Goal: Task Accomplishment & Management: Manage account settings

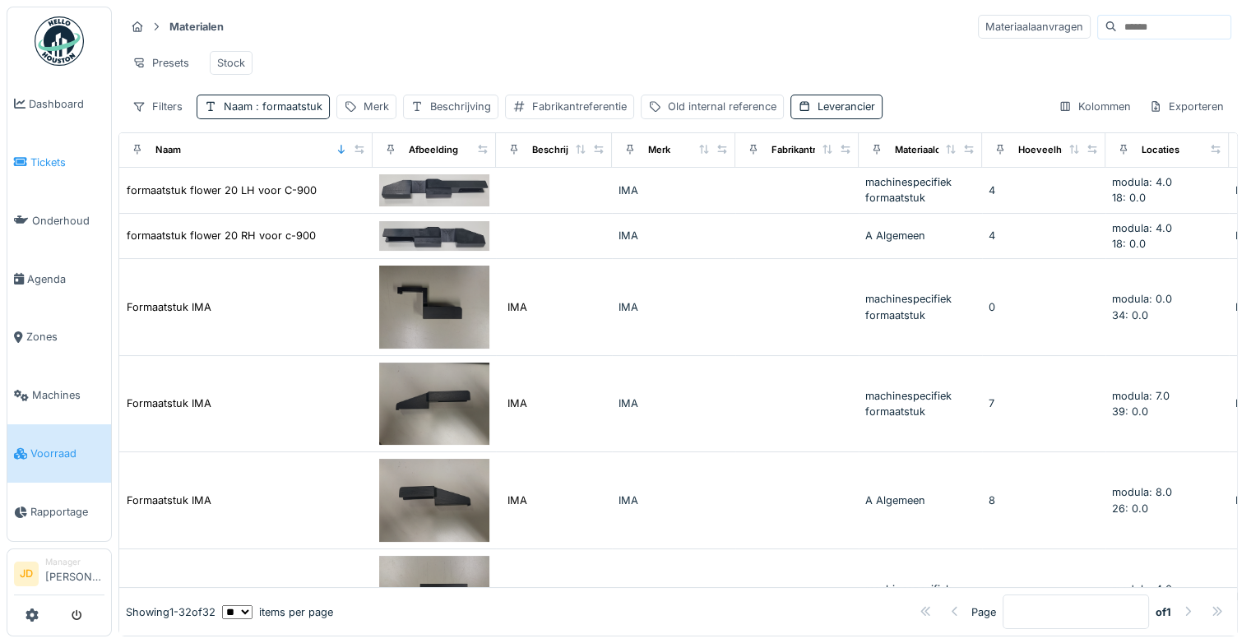
click at [51, 155] on span "Tickets" at bounding box center [67, 163] width 74 height 16
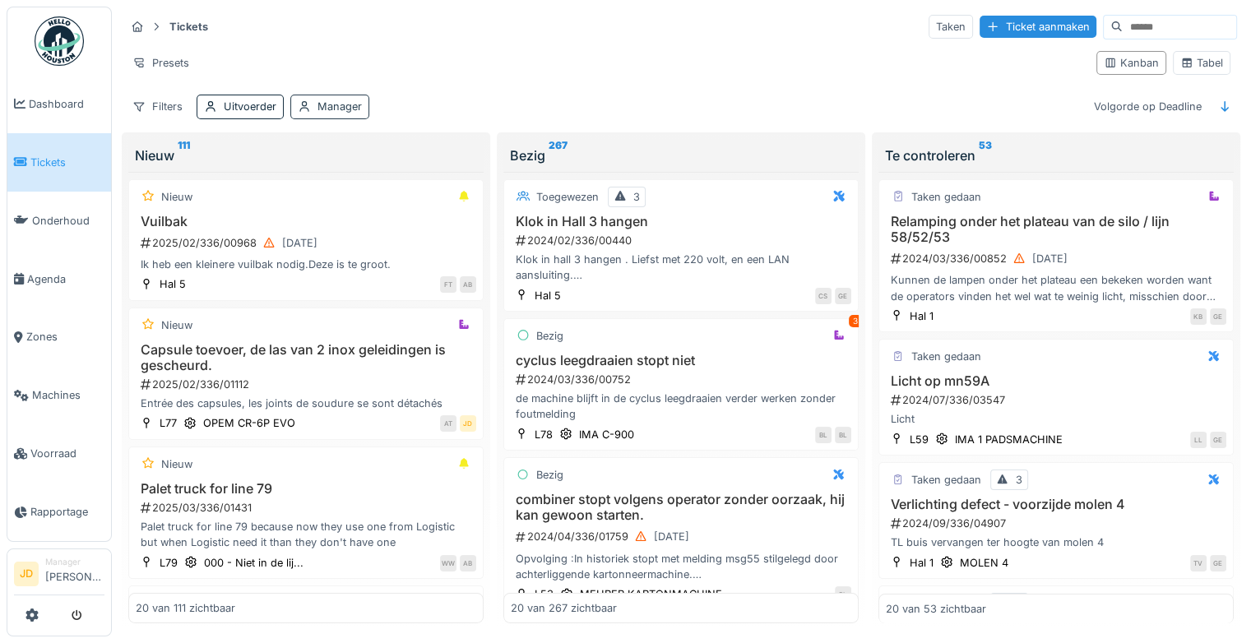
click at [327, 114] on div "Manager" at bounding box center [329, 107] width 79 height 24
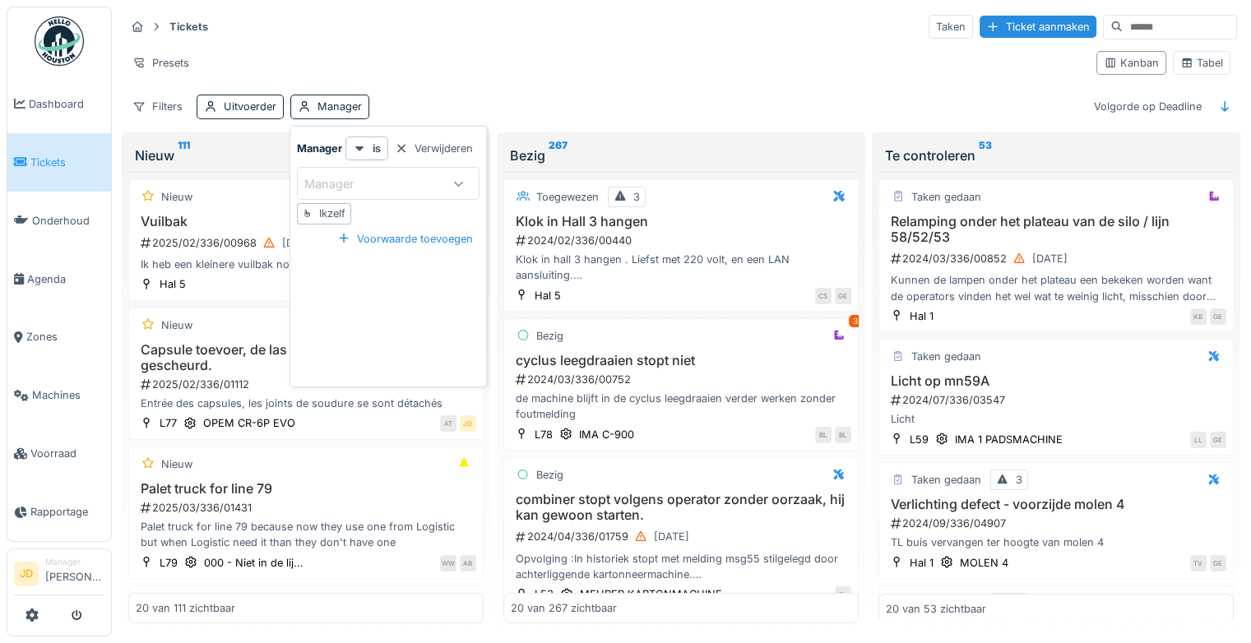
click at [341, 212] on div "Ikzelf" at bounding box center [332, 214] width 26 height 16
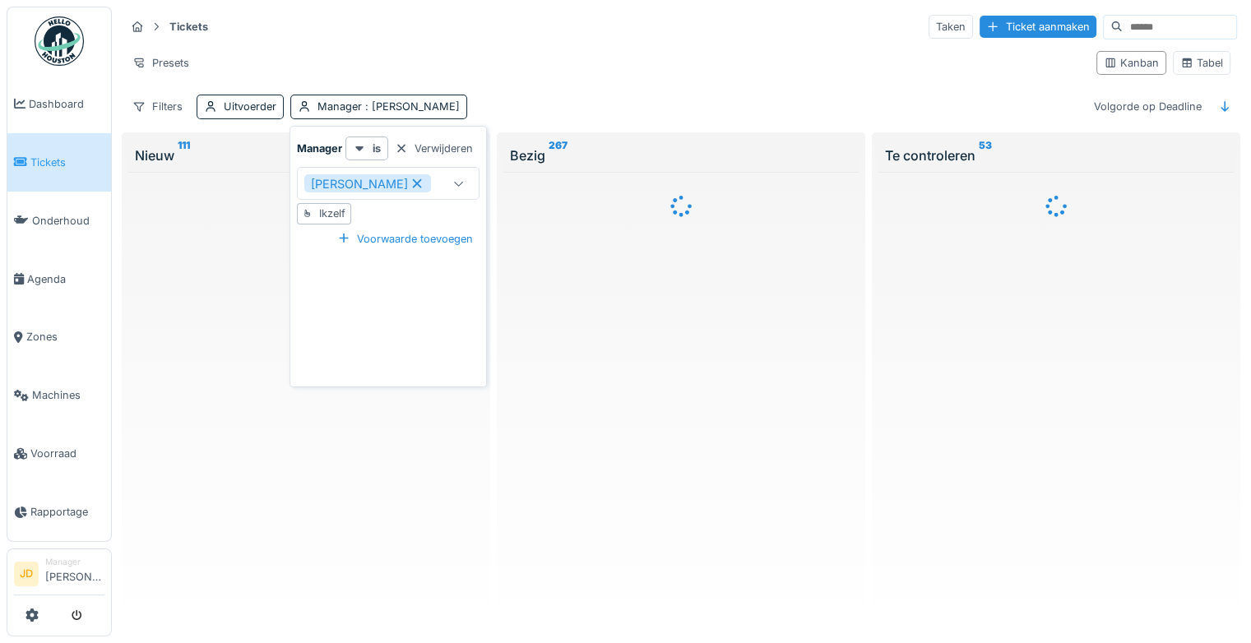
type input "****"
click at [471, 56] on div "Presets" at bounding box center [604, 63] width 958 height 24
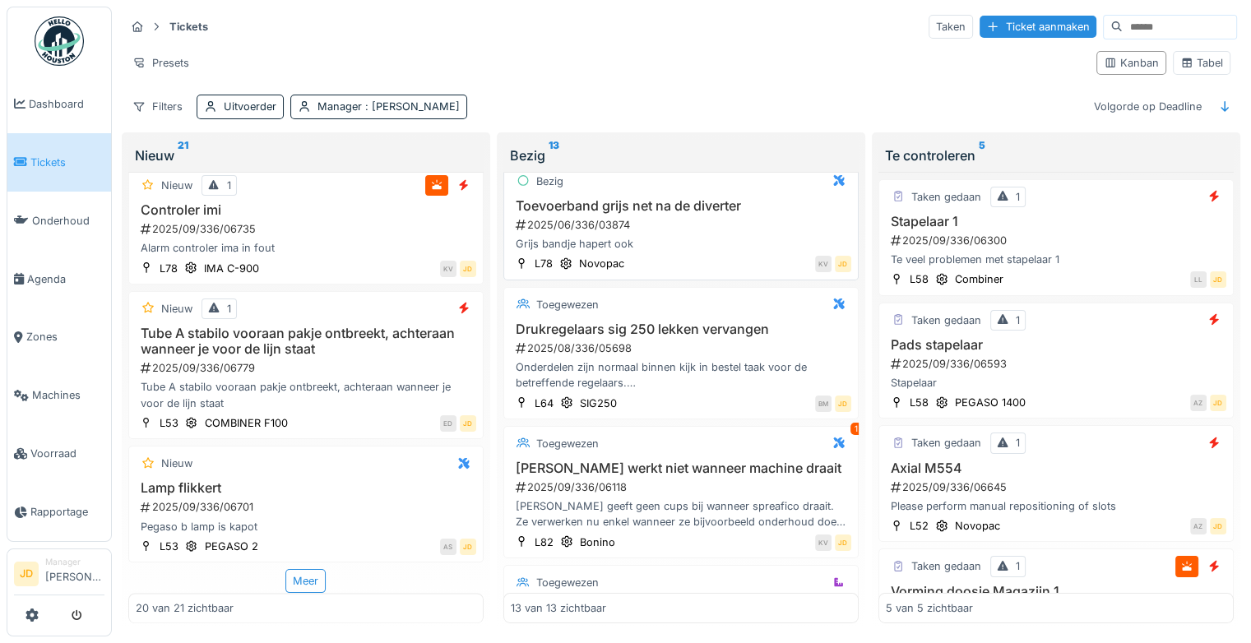
scroll to position [278, 0]
click at [326, 341] on h3 "Tube A stabilo vooraan pakje ontbreekt, achteraan wanneer je voor de lijn staat" at bounding box center [306, 341] width 341 height 31
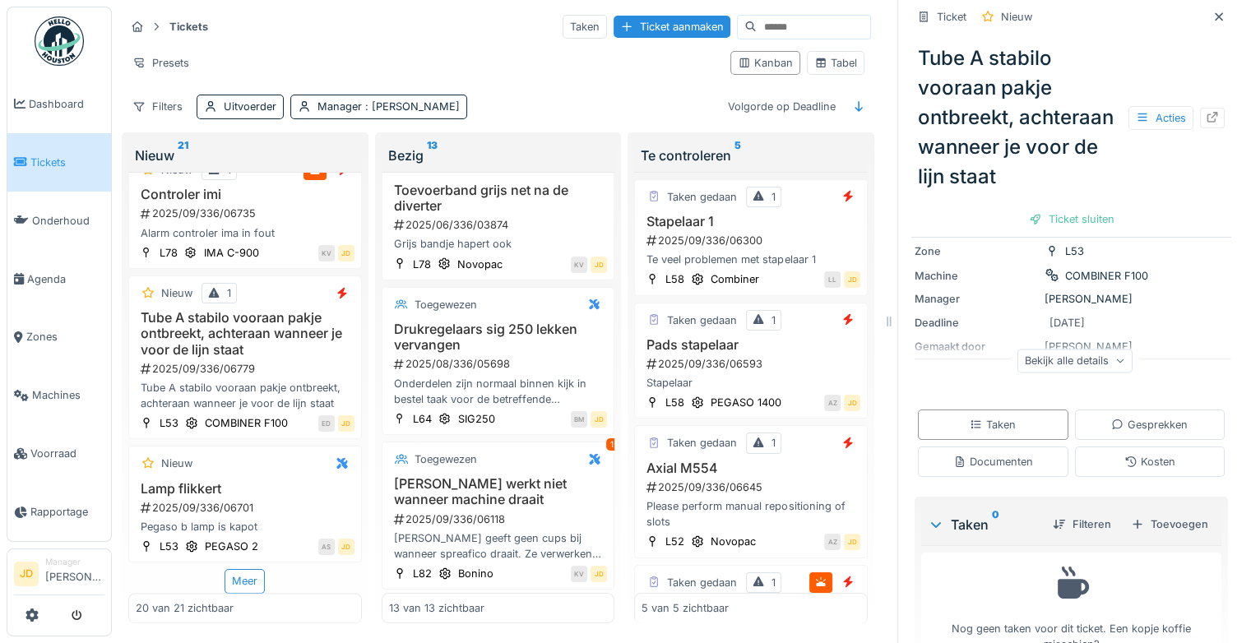
scroll to position [145, 0]
click at [1148, 512] on div "Toevoegen" at bounding box center [1170, 523] width 90 height 22
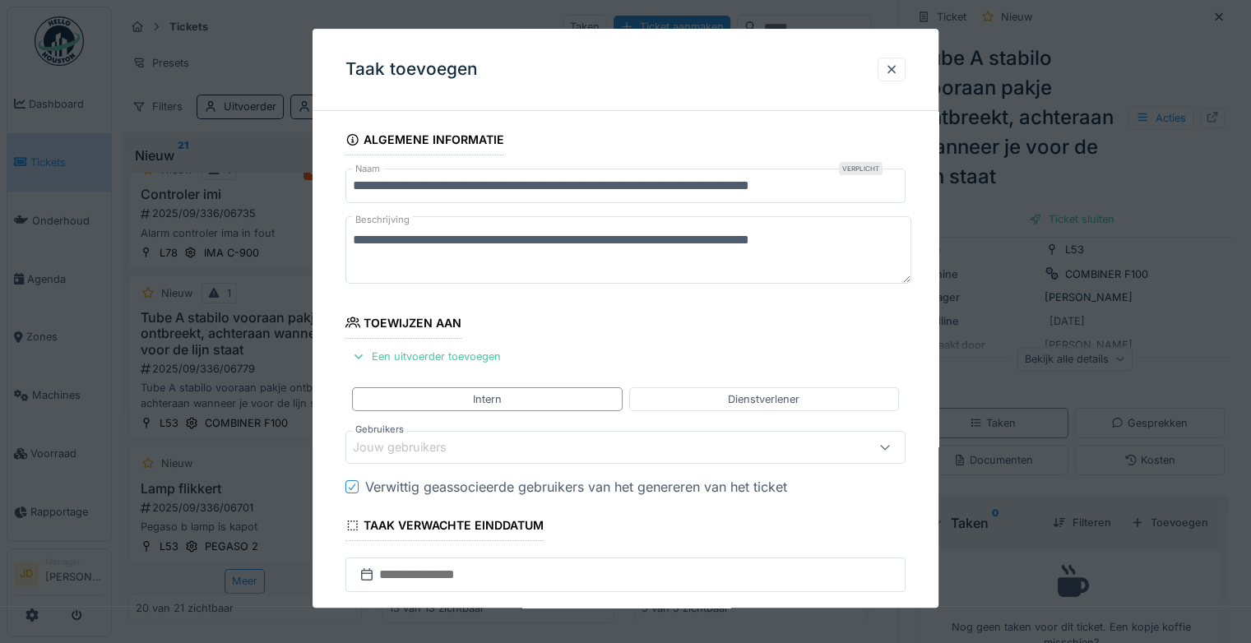
click at [412, 448] on div "Jouw gebruikers" at bounding box center [411, 448] width 117 height 18
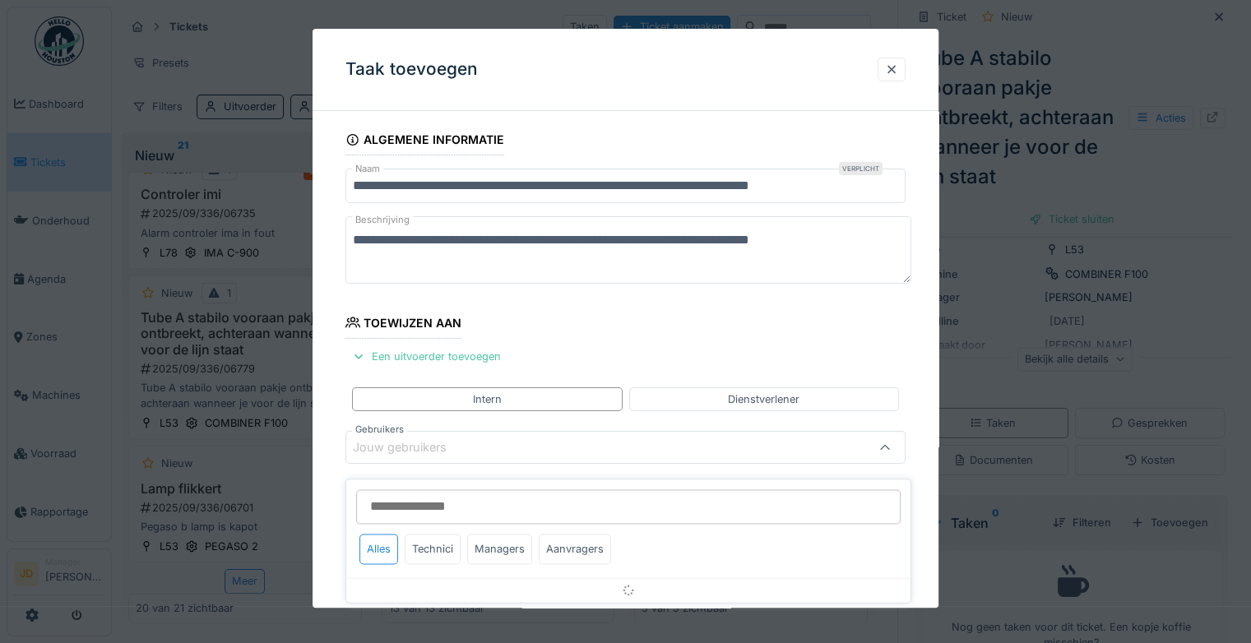
scroll to position [128, 0]
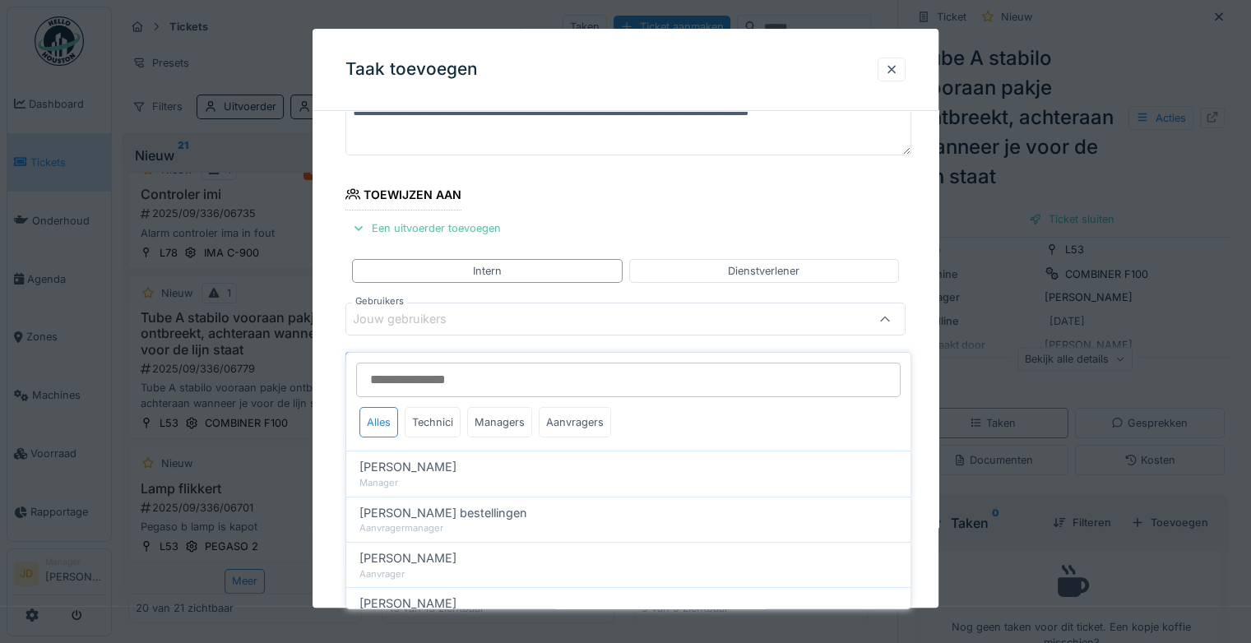
click at [515, 320] on div "Jouw gebruikers" at bounding box center [591, 319] width 477 height 18
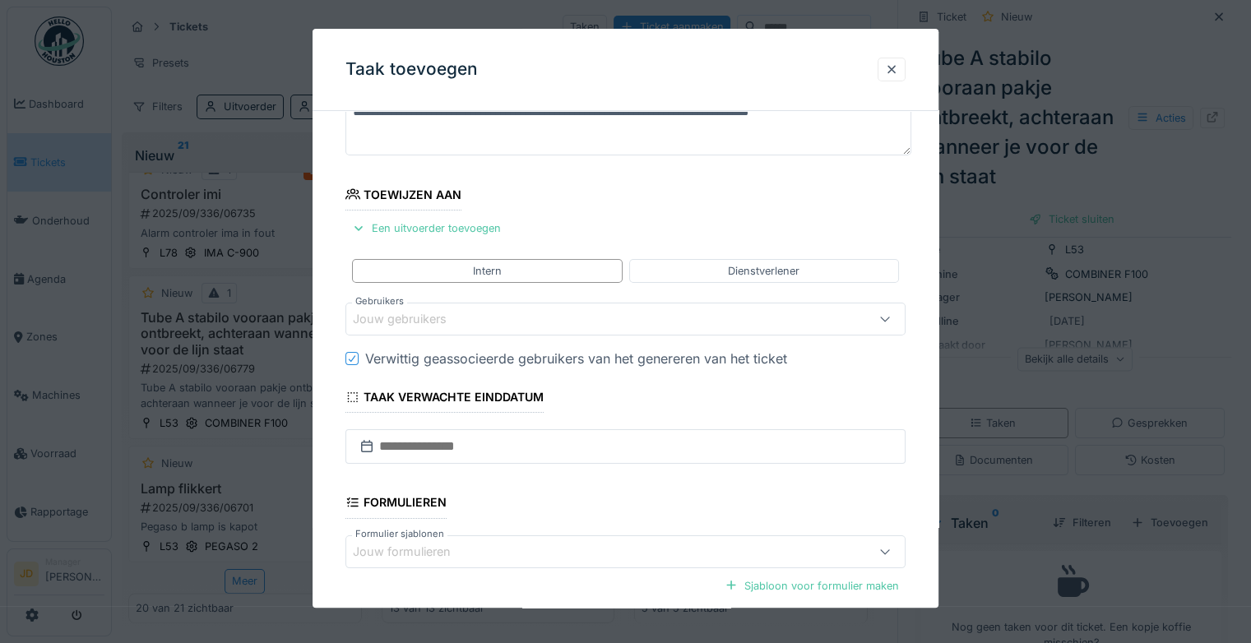
click at [515, 320] on div "Jouw gebruikers" at bounding box center [591, 319] width 477 height 18
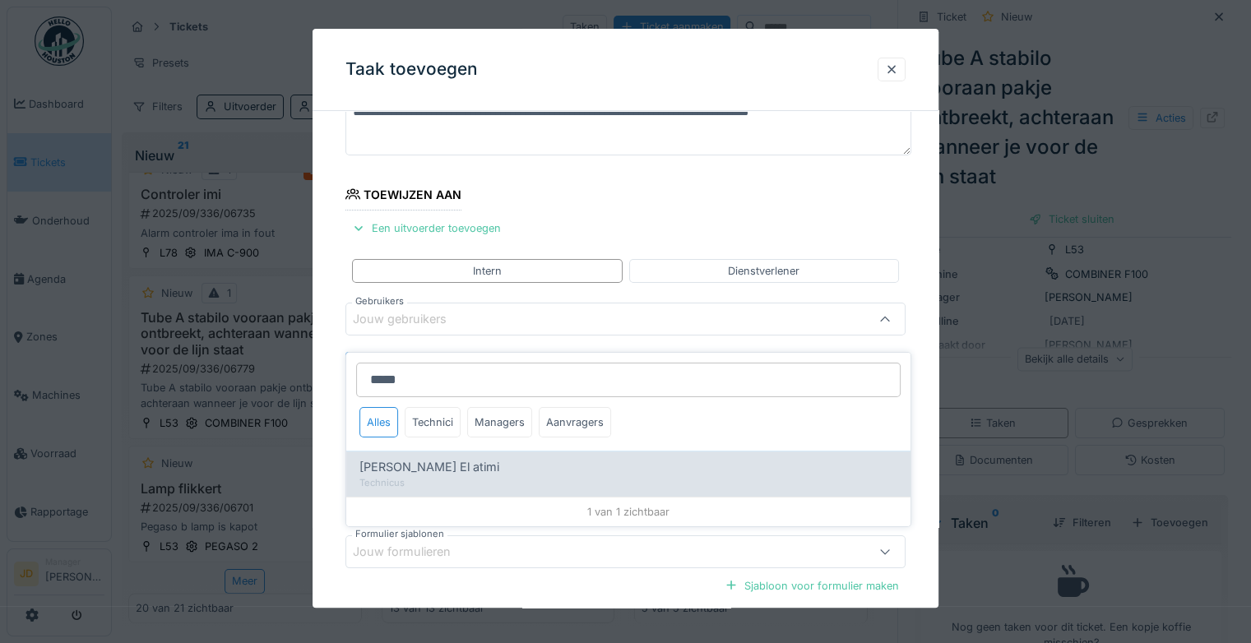
type input "*****"
click at [457, 458] on div "Karim El atimi" at bounding box center [628, 467] width 538 height 18
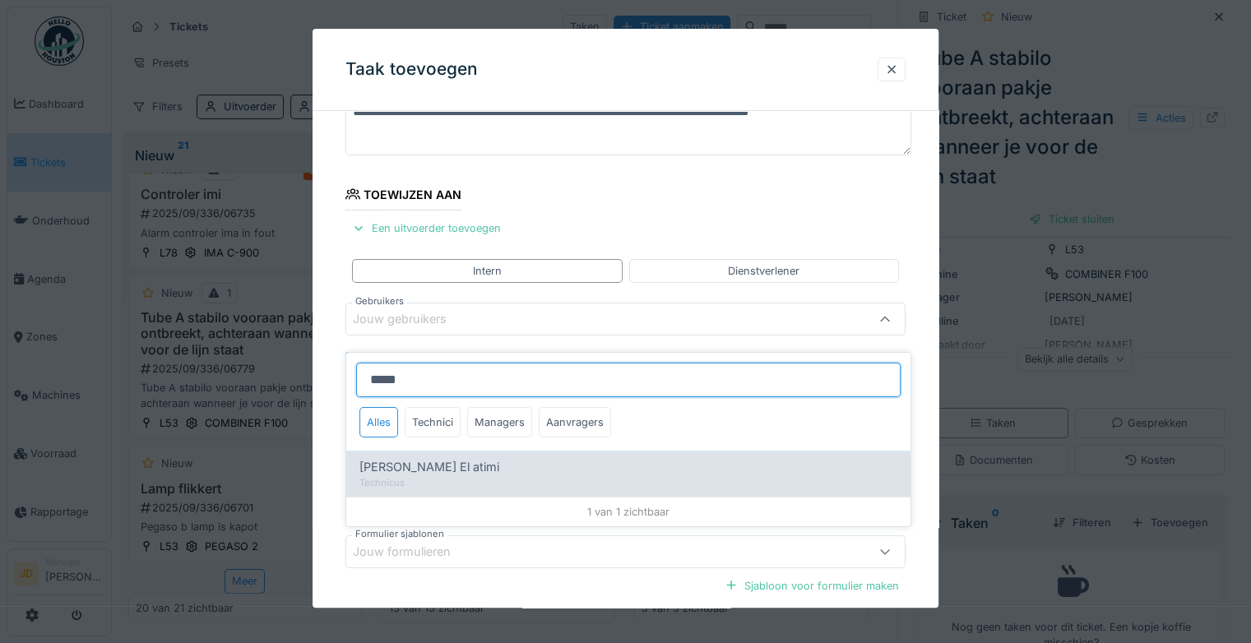
type input "****"
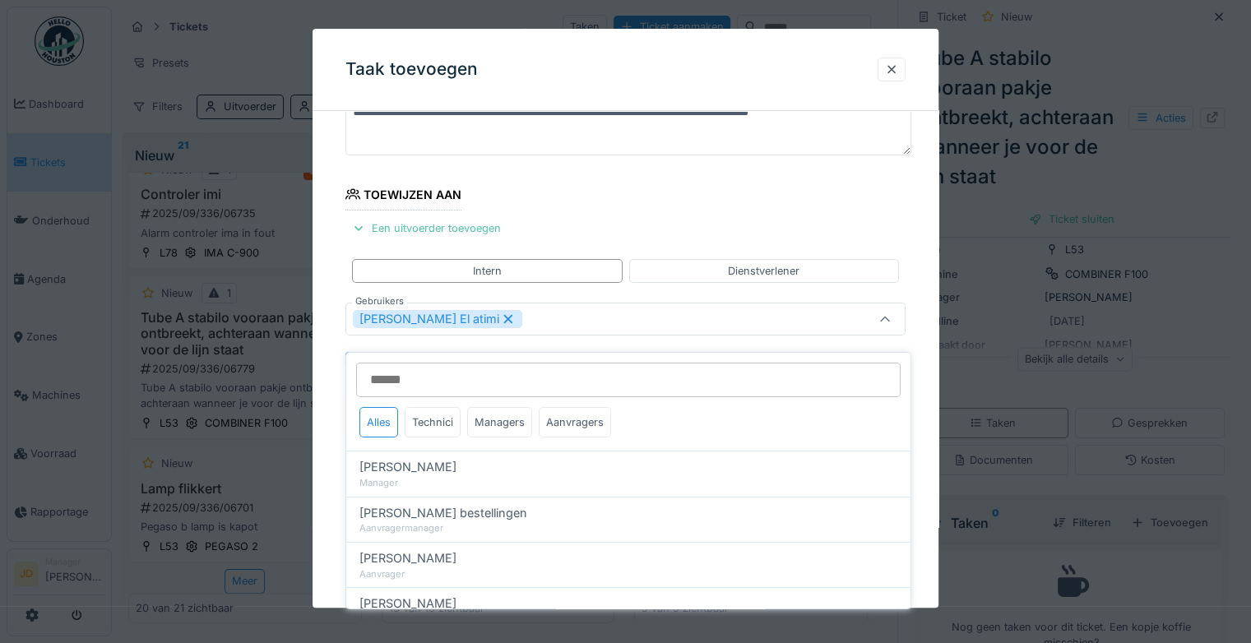
click at [885, 314] on icon at bounding box center [885, 319] width 13 height 11
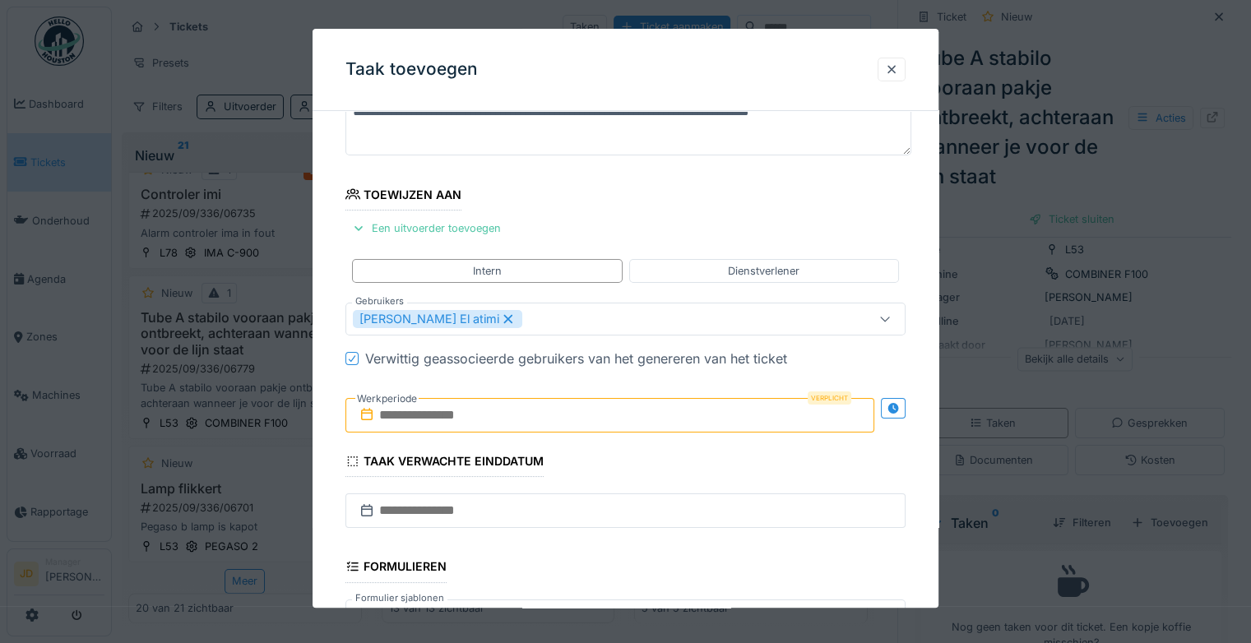
click at [484, 416] on input "text" at bounding box center [610, 415] width 529 height 35
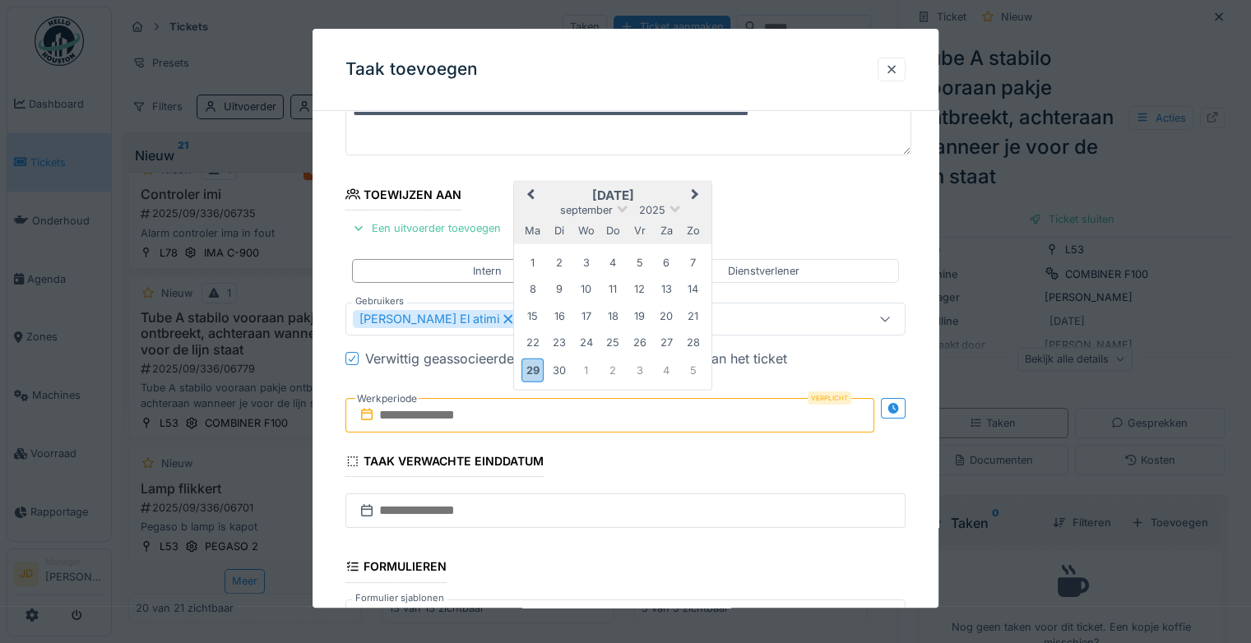
click at [668, 192] on h2 "september 2025" at bounding box center [612, 195] width 197 height 15
click at [528, 372] on div "29" at bounding box center [533, 371] width 22 height 24
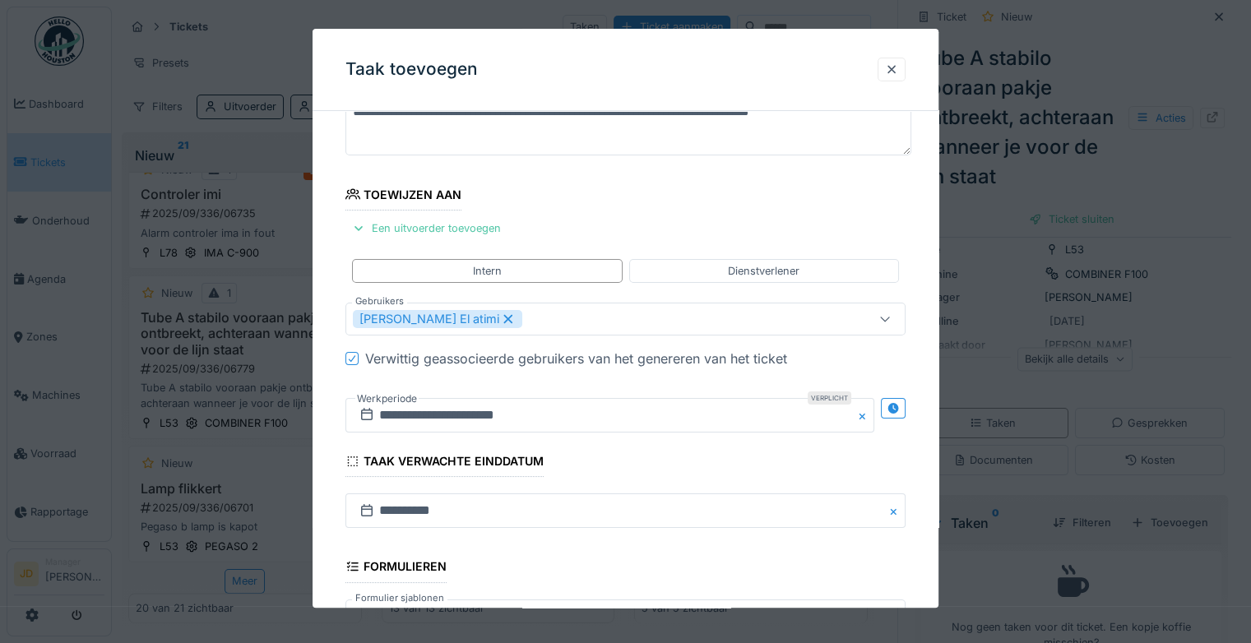
scroll to position [356, 0]
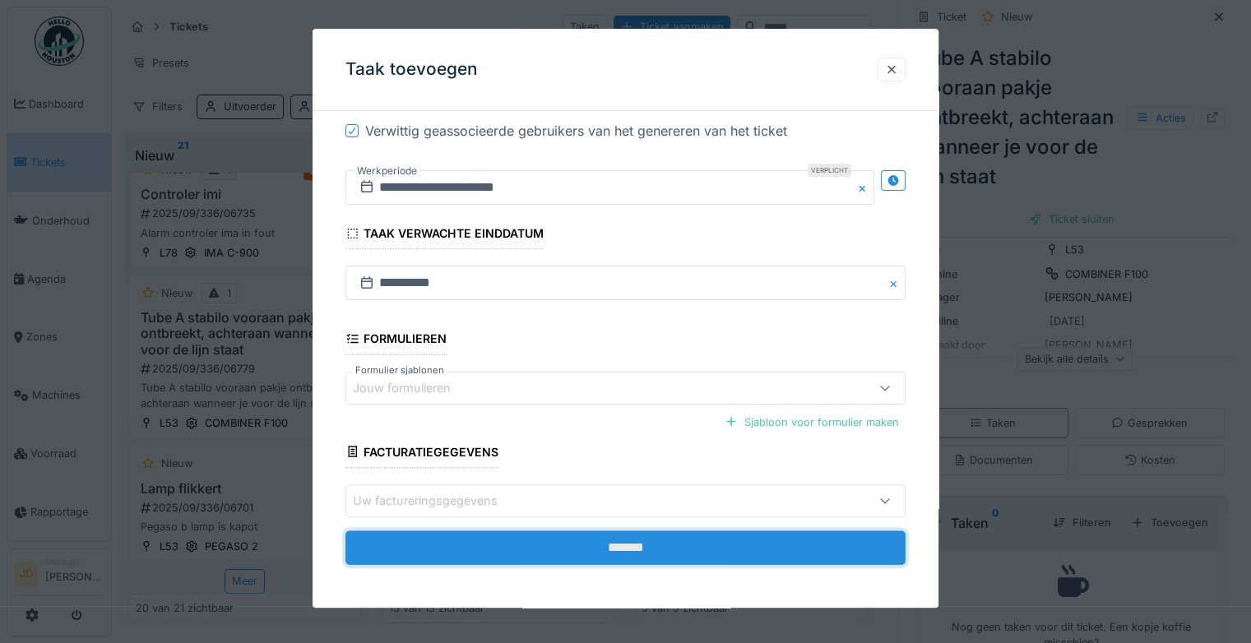
click at [562, 531] on input "*******" at bounding box center [626, 548] width 560 height 35
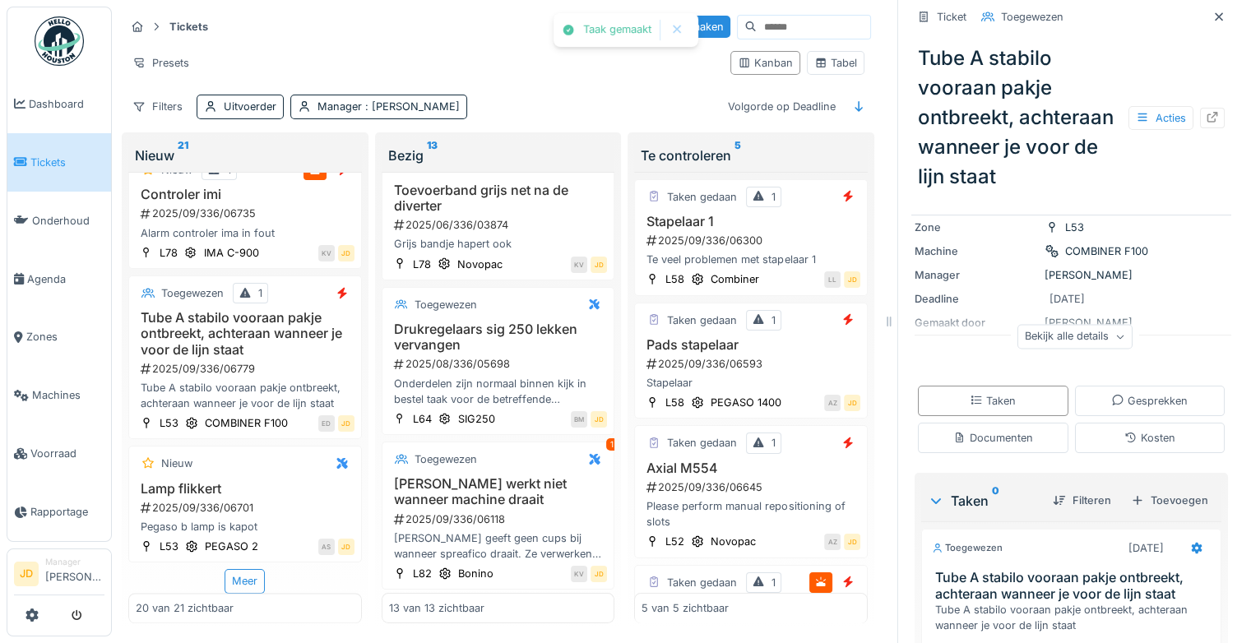
scroll to position [122, 0]
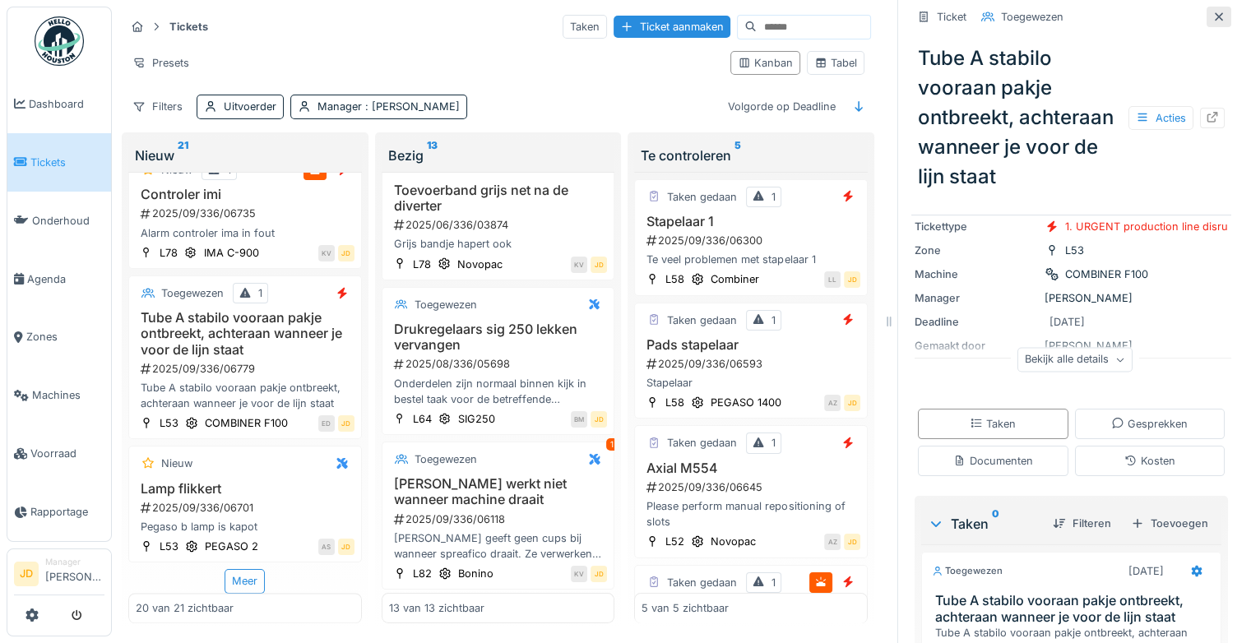
click at [1213, 9] on div at bounding box center [1219, 17] width 13 height 16
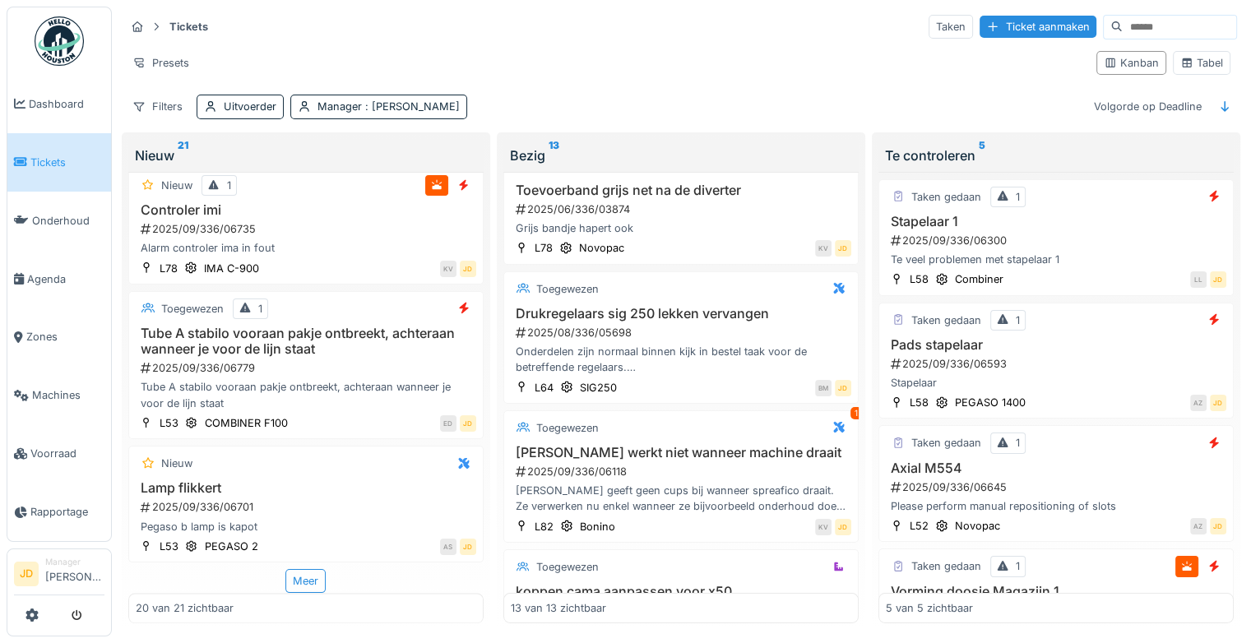
scroll to position [278, 0]
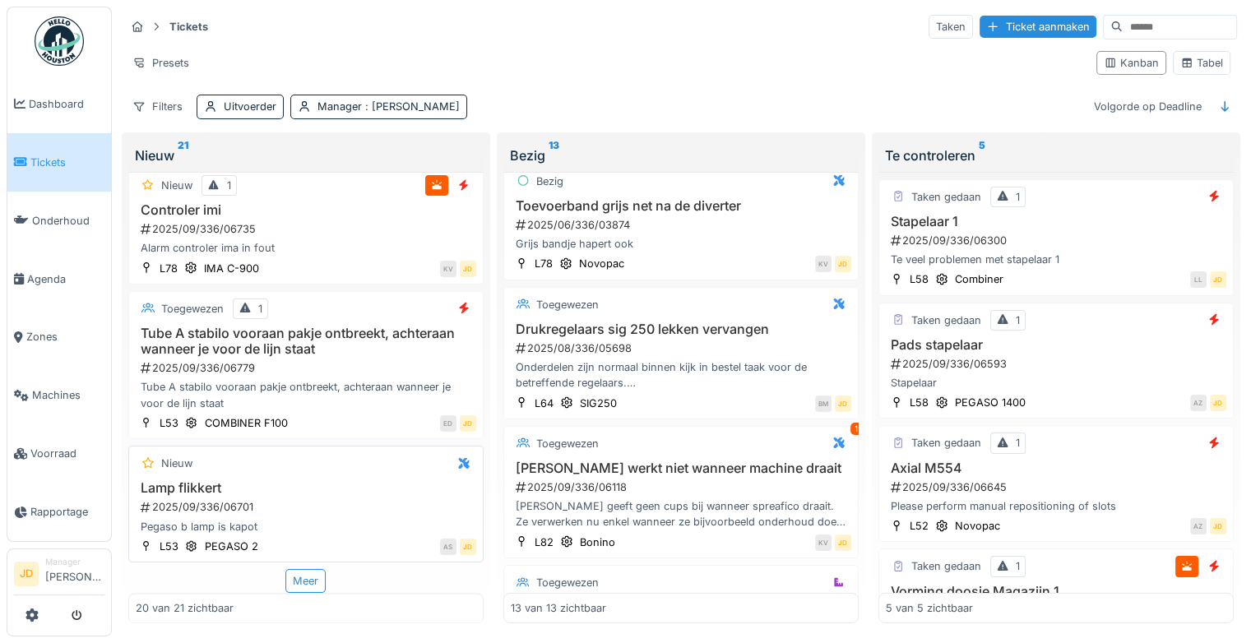
click at [308, 486] on div "Lamp flikkert 2025/09/336/06701 Pegaso b lamp is kapot" at bounding box center [306, 507] width 341 height 54
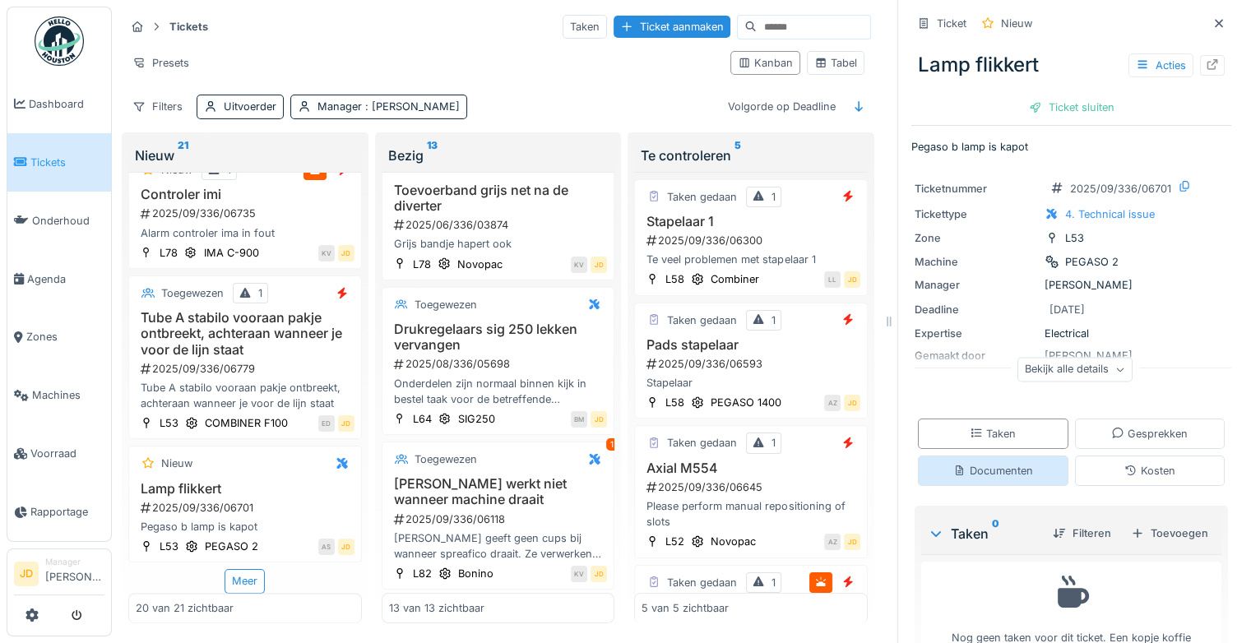
click at [973, 463] on div "Documenten" at bounding box center [993, 471] width 80 height 16
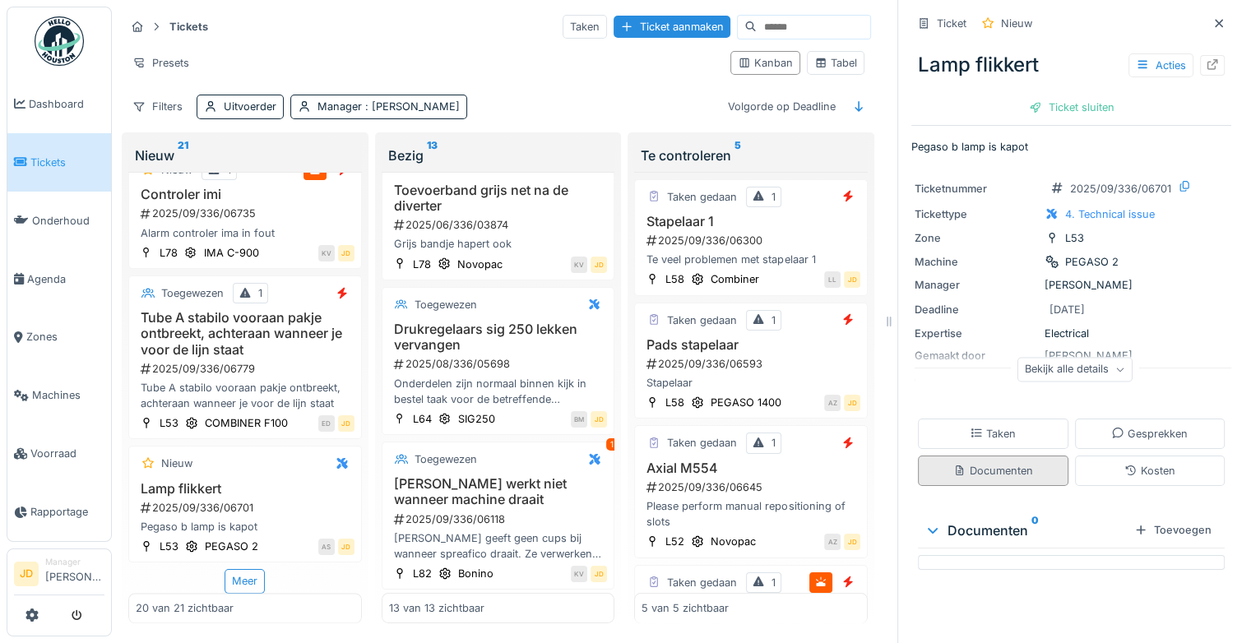
click at [973, 463] on div "Documenten" at bounding box center [993, 471] width 80 height 16
click at [970, 429] on div "Taken" at bounding box center [993, 434] width 46 height 16
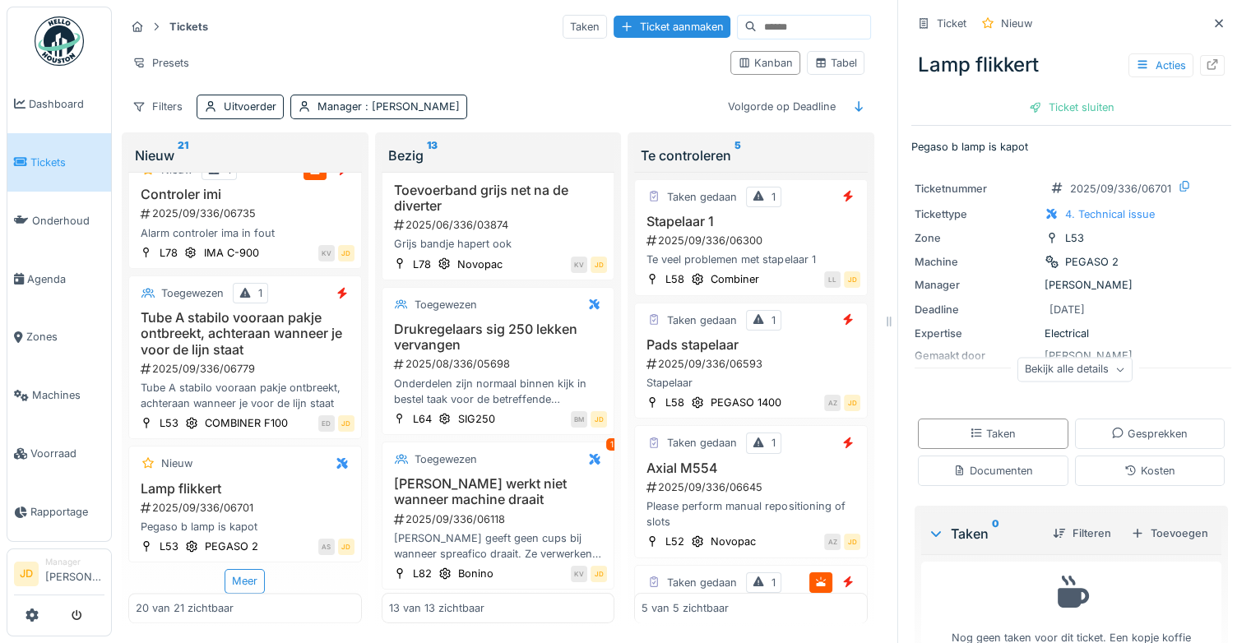
click at [1087, 358] on div "Bekijk alle details" at bounding box center [1075, 370] width 115 height 24
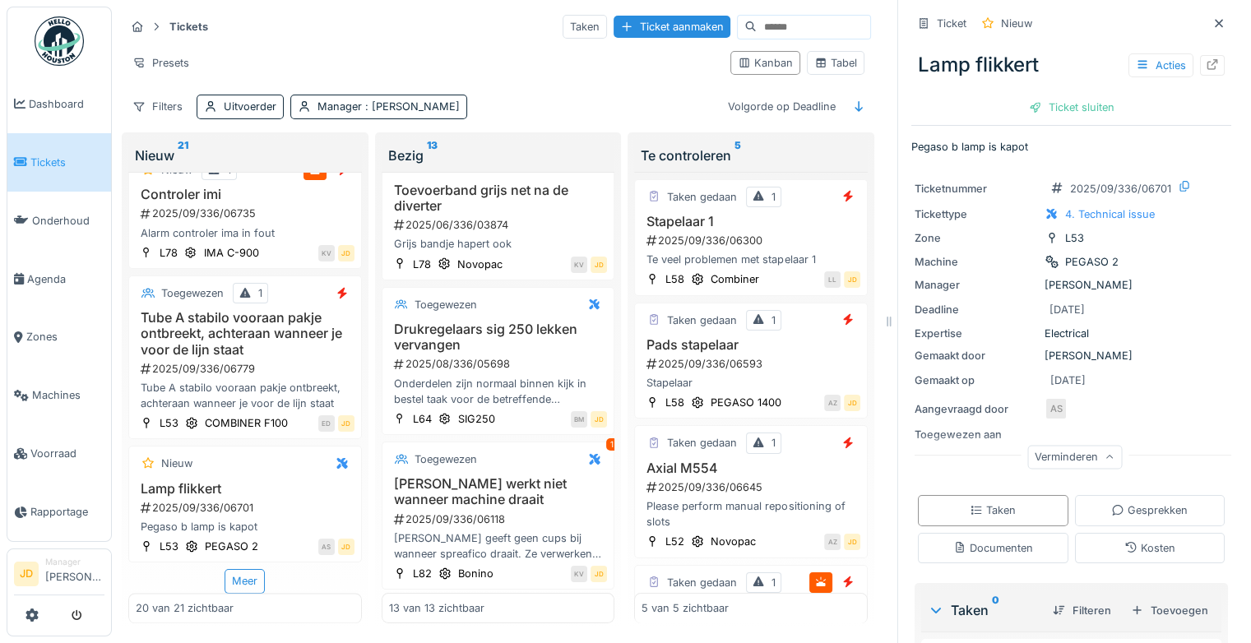
scroll to position [7, 0]
click at [1140, 56] on div "Acties" at bounding box center [1161, 65] width 65 height 24
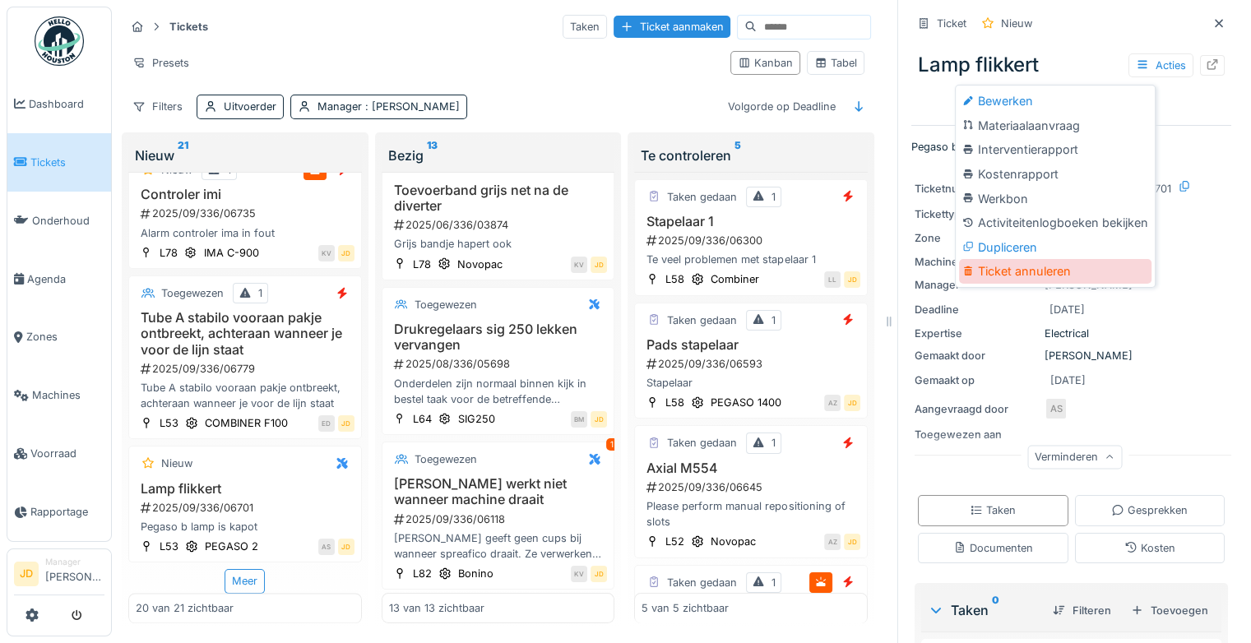
click at [988, 259] on div "Ticket annuleren" at bounding box center [1055, 271] width 192 height 25
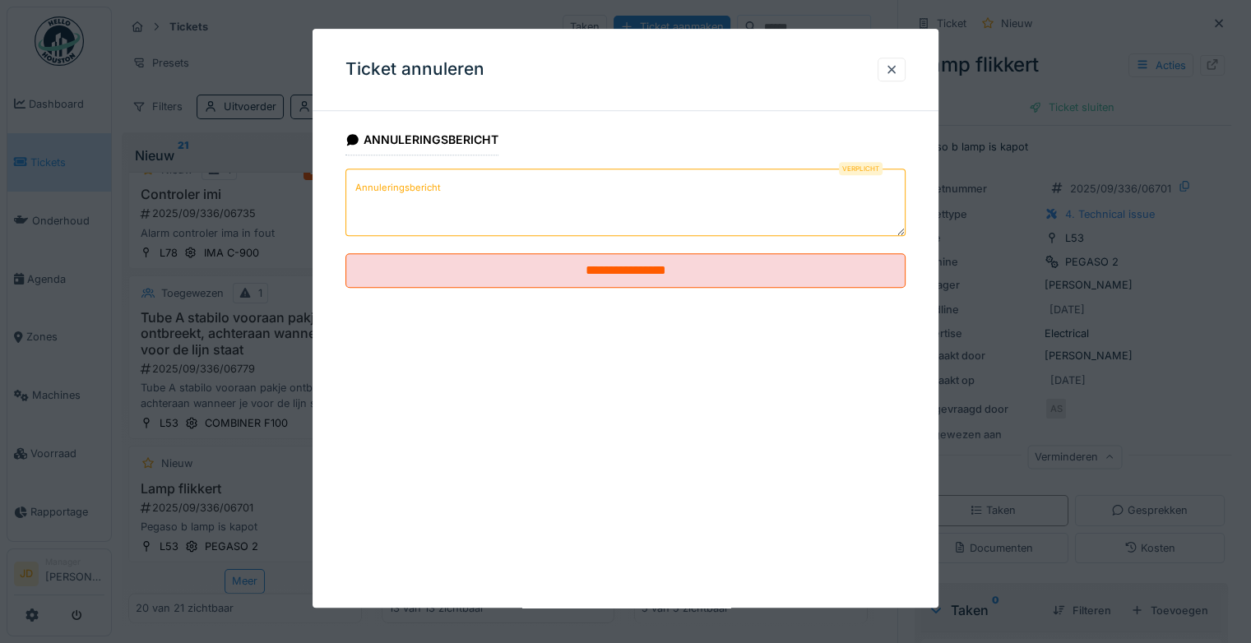
click at [445, 182] on textarea "Annuleringsbericht" at bounding box center [626, 202] width 560 height 67
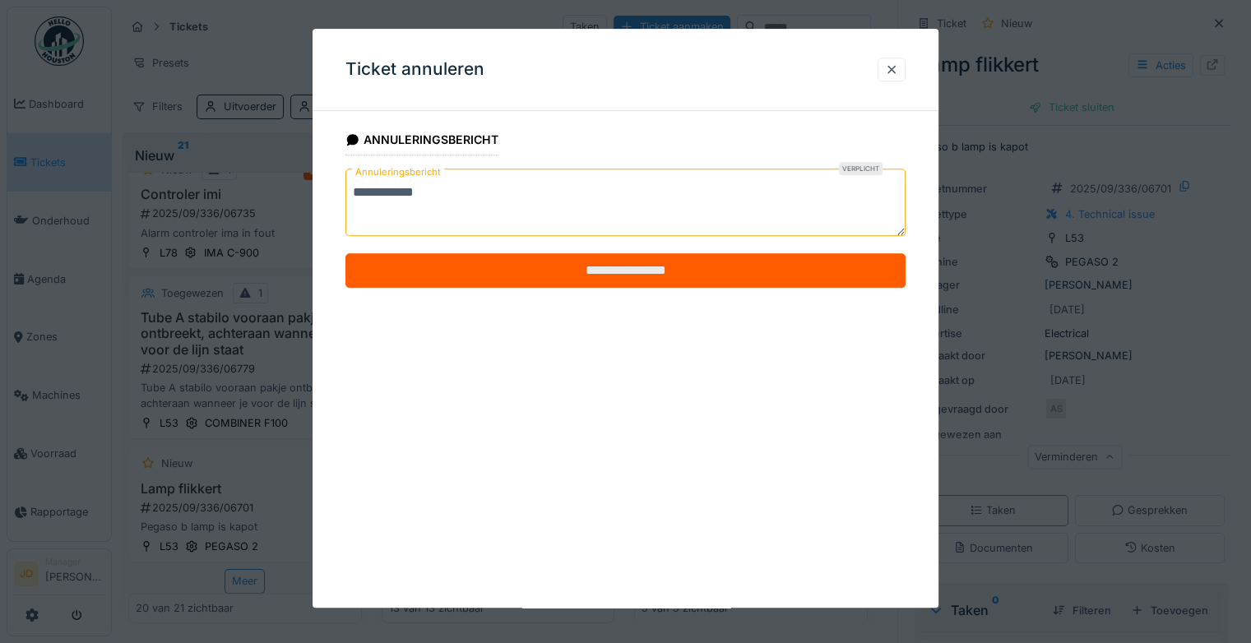
type textarea "**********"
click at [531, 263] on input "**********" at bounding box center [626, 270] width 560 height 35
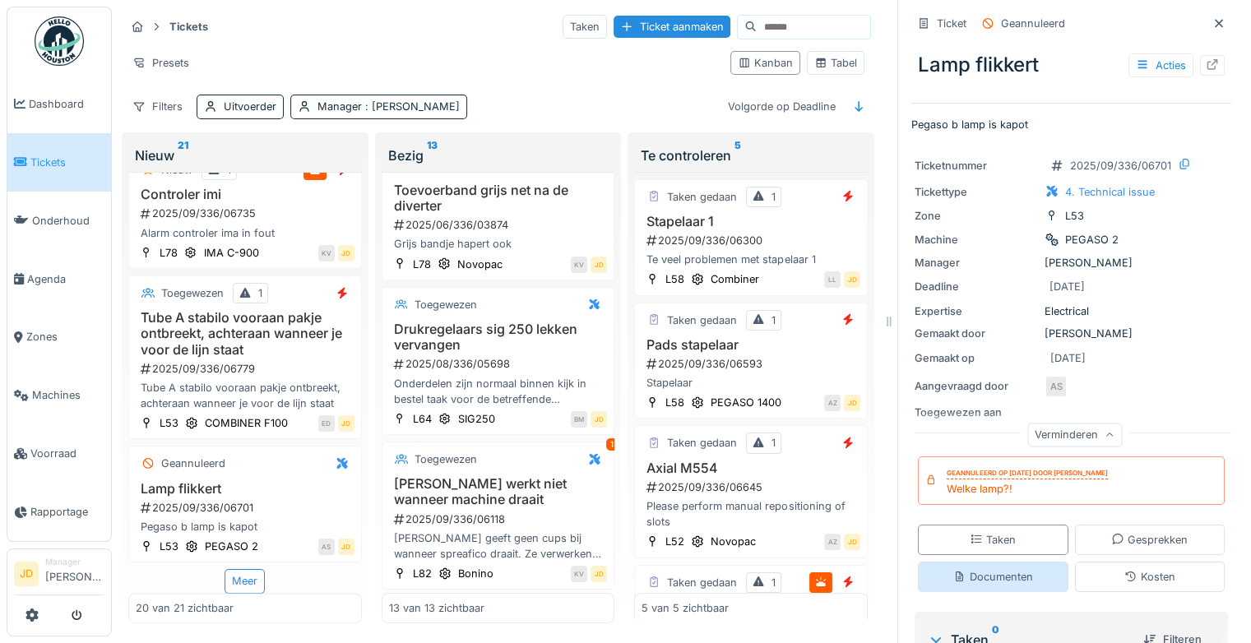
click at [1000, 562] on div "Documenten" at bounding box center [993, 577] width 151 height 30
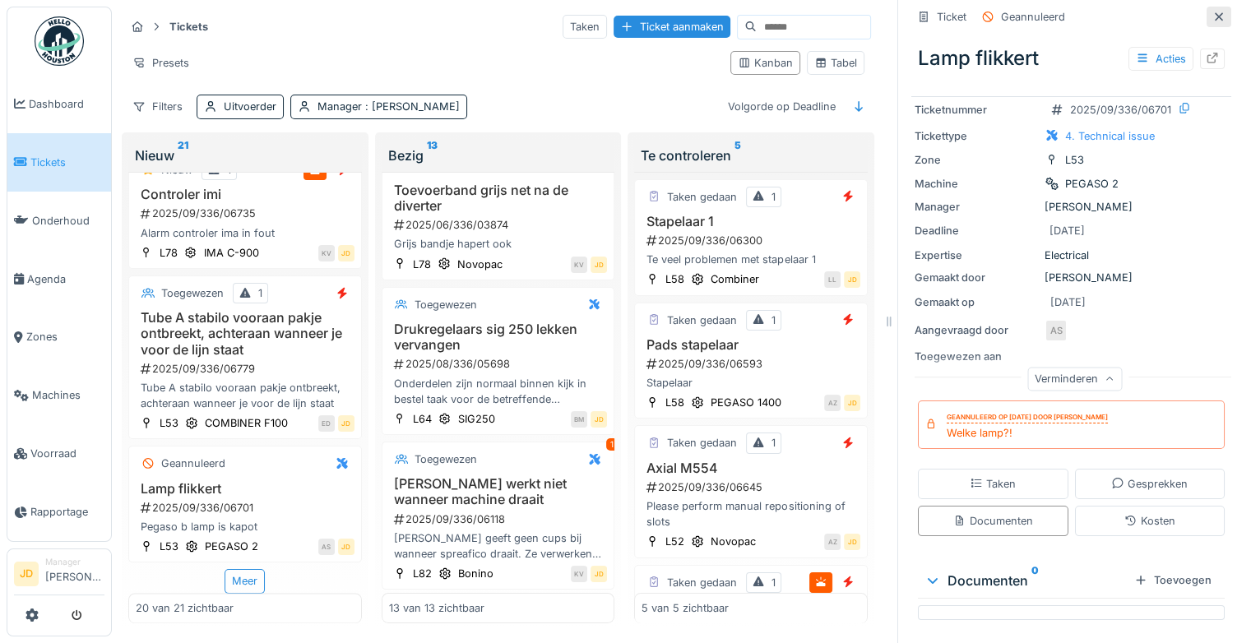
click at [1215, 12] on icon at bounding box center [1219, 16] width 8 height 8
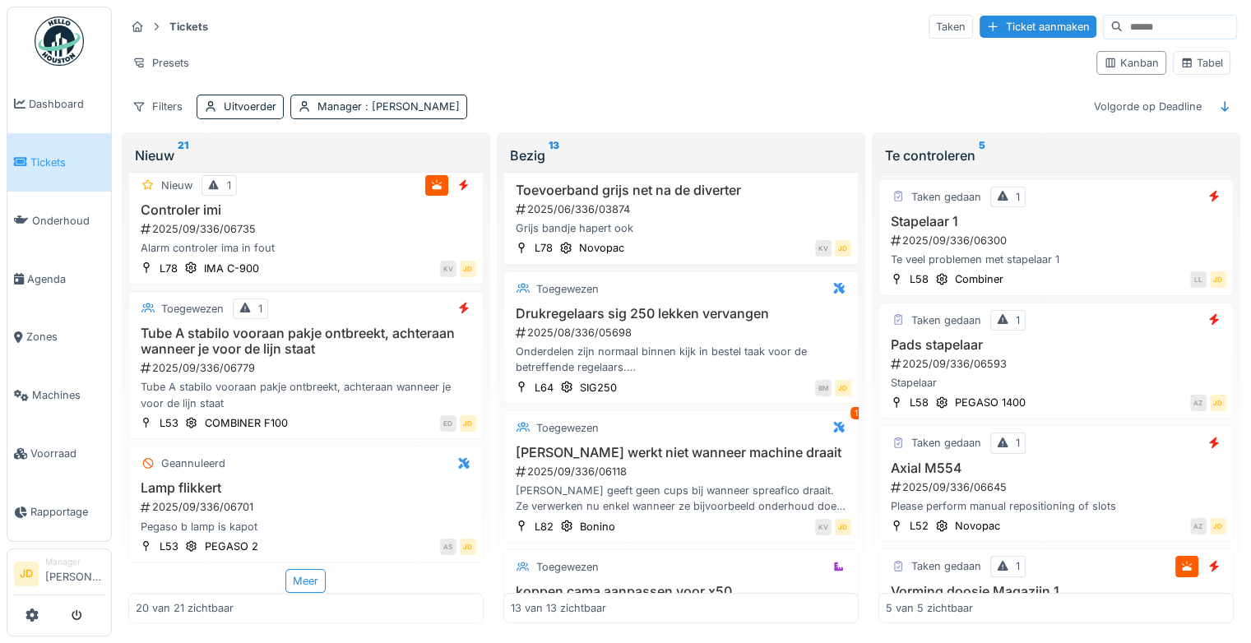
scroll to position [278, 0]
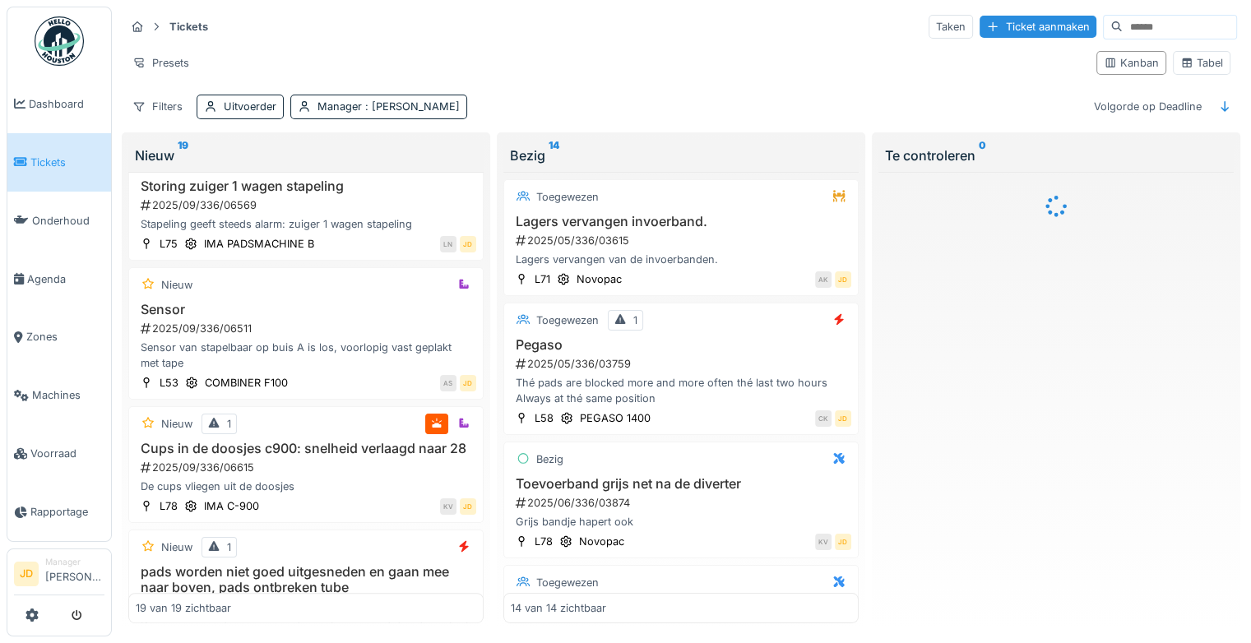
scroll to position [1171, 0]
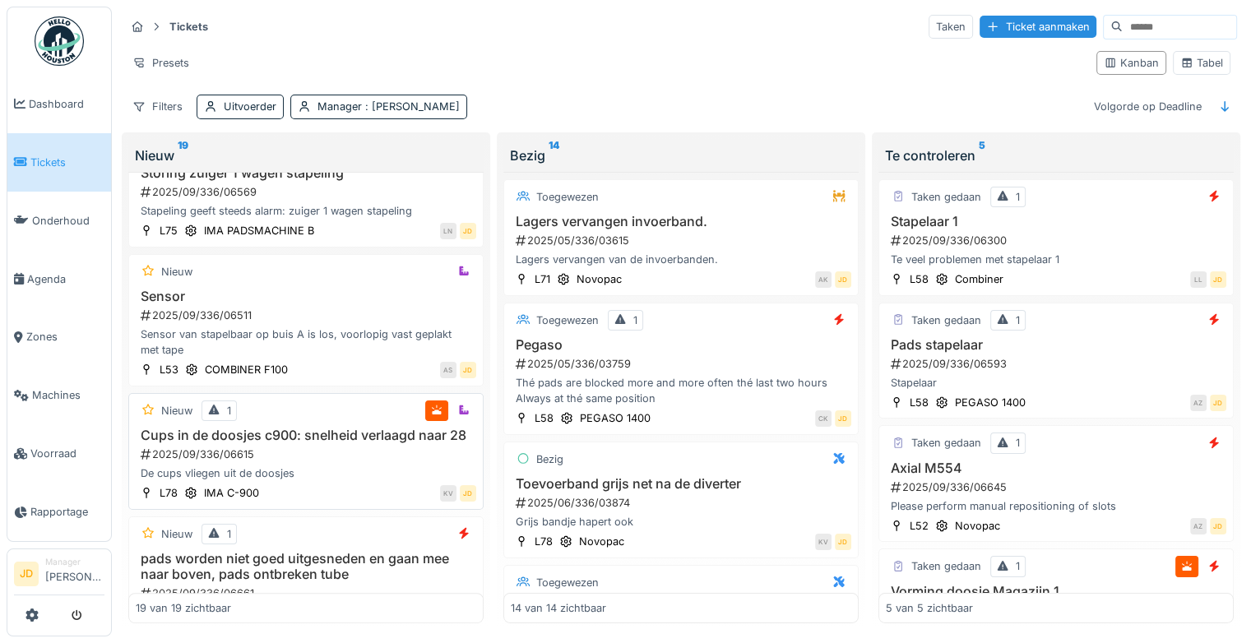
click at [335, 479] on div "De cups vliegen uit de doosjes" at bounding box center [306, 474] width 341 height 16
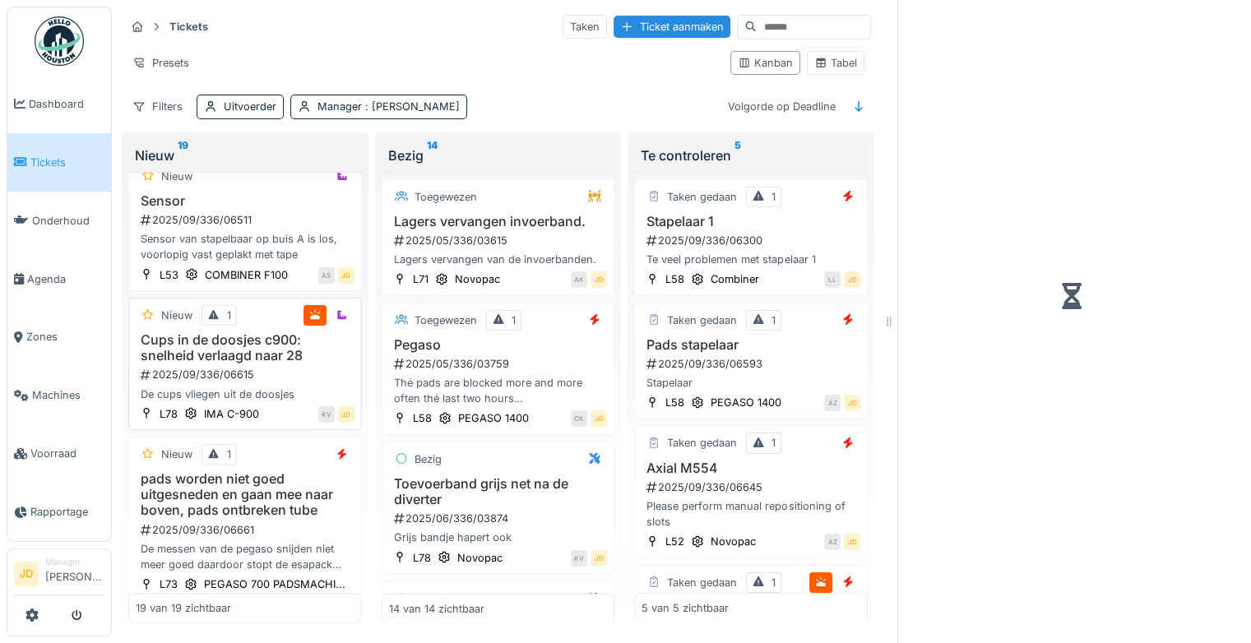
scroll to position [1408, 0]
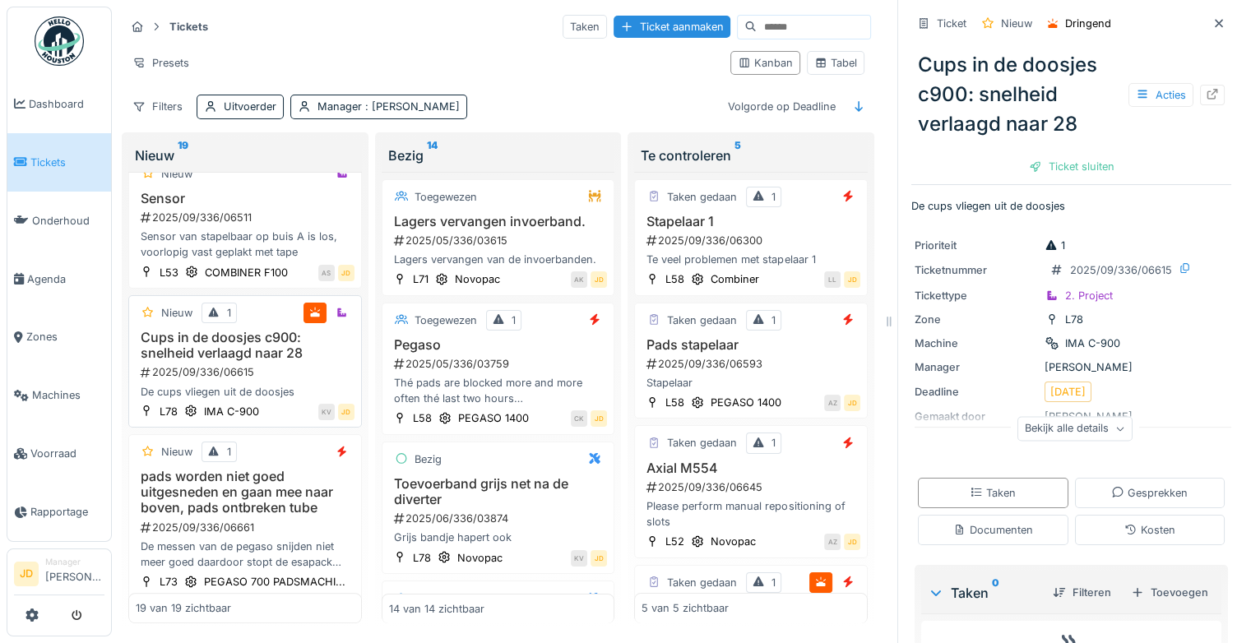
click at [256, 400] on div "Cups in de doosjes c900: snelheid verlaagd naar 28 2025/09/336/06615 De cups vl…" at bounding box center [245, 365] width 219 height 70
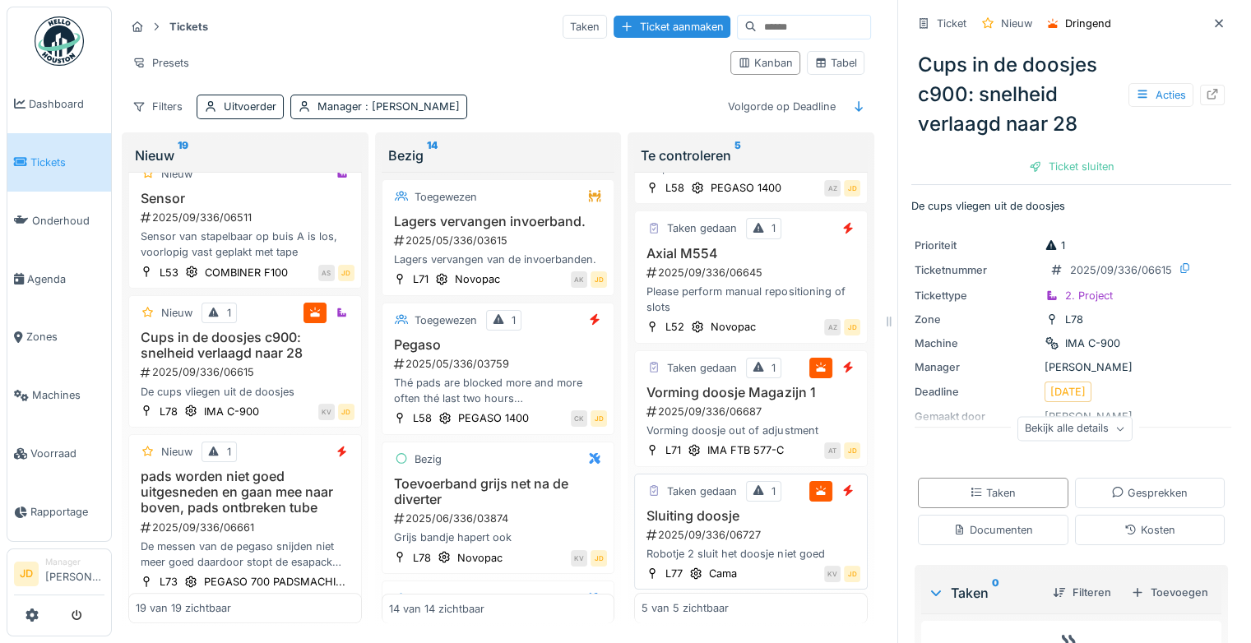
click at [744, 527] on div "2025/09/336/06727" at bounding box center [753, 535] width 216 height 16
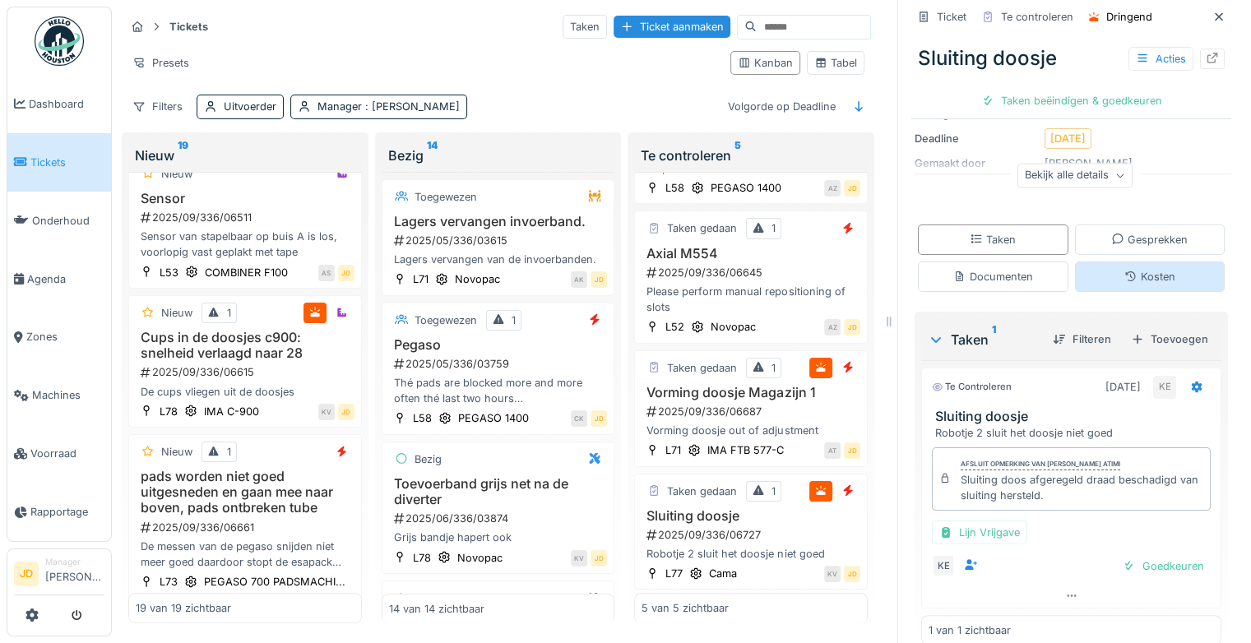
scroll to position [231, 0]
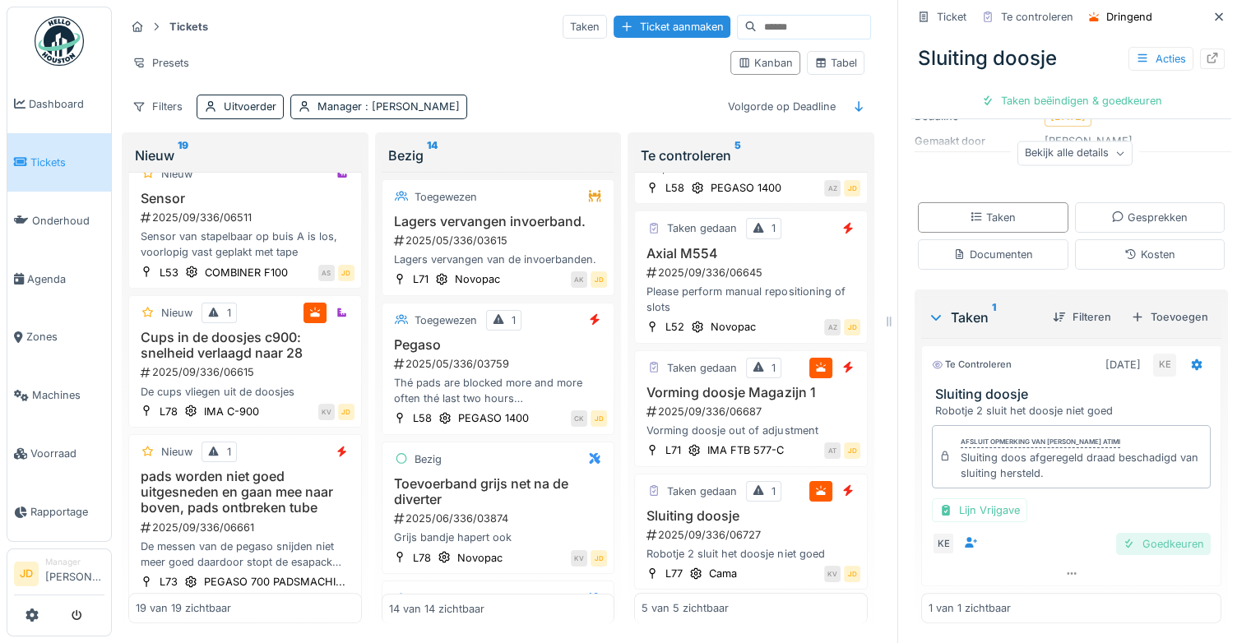
click at [1142, 533] on div "Goedkeuren" at bounding box center [1163, 544] width 95 height 22
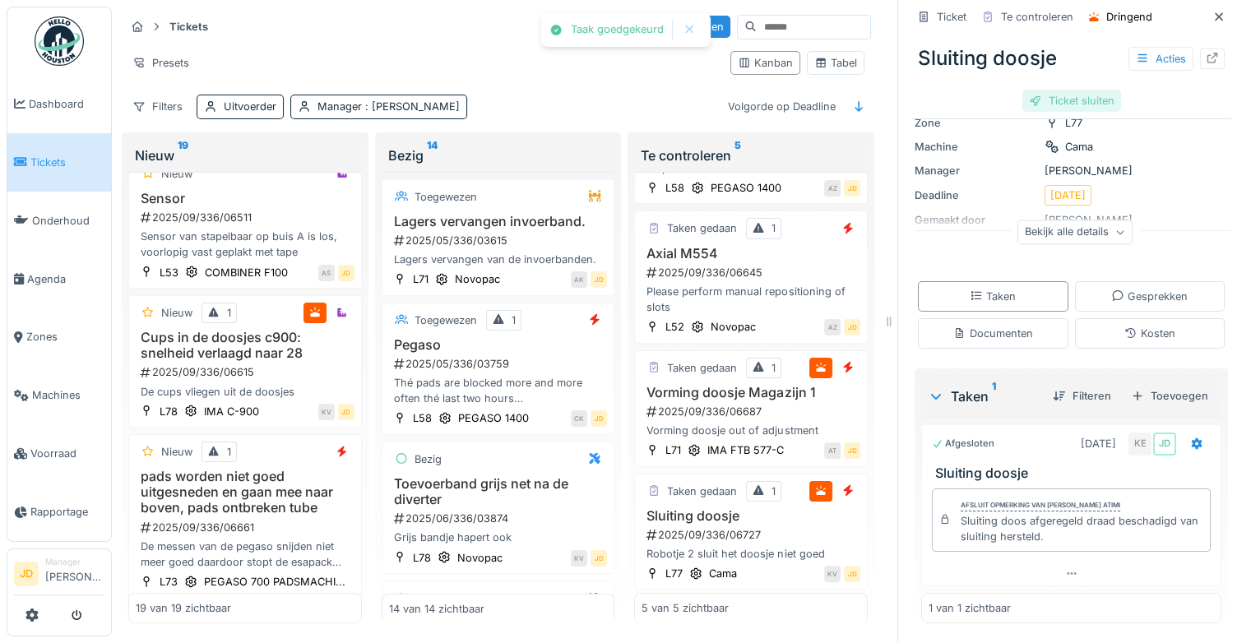
click at [1047, 93] on div "Ticket sluiten" at bounding box center [1072, 101] width 99 height 22
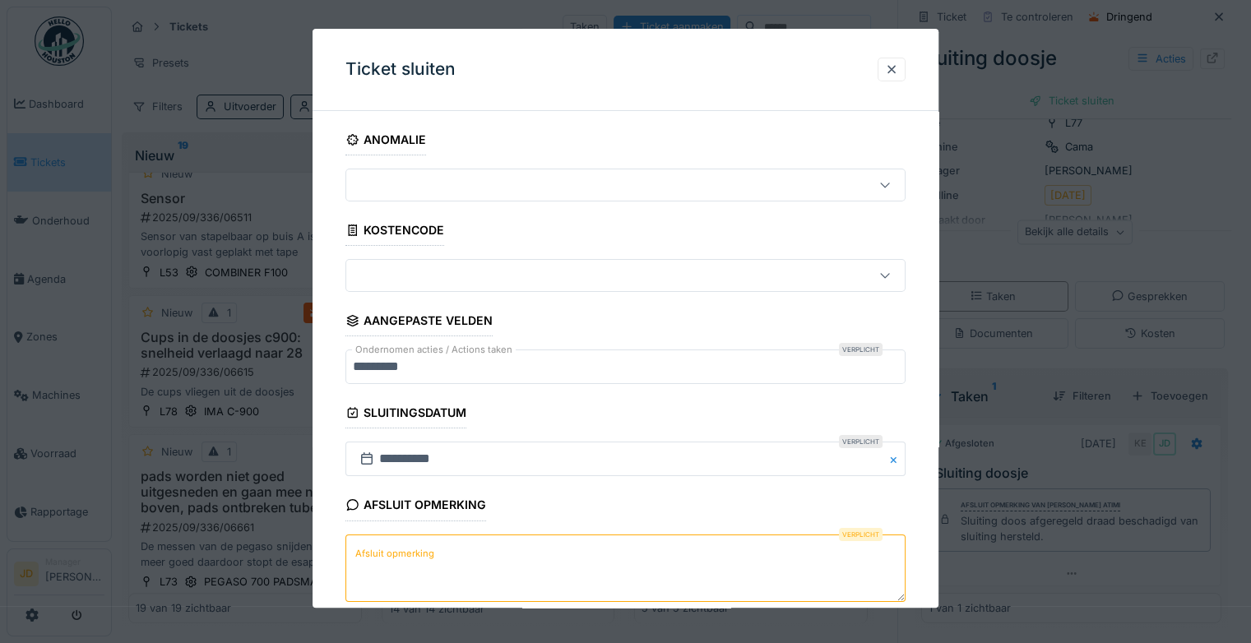
click at [471, 567] on textarea "Afsluit opmerking" at bounding box center [626, 568] width 560 height 67
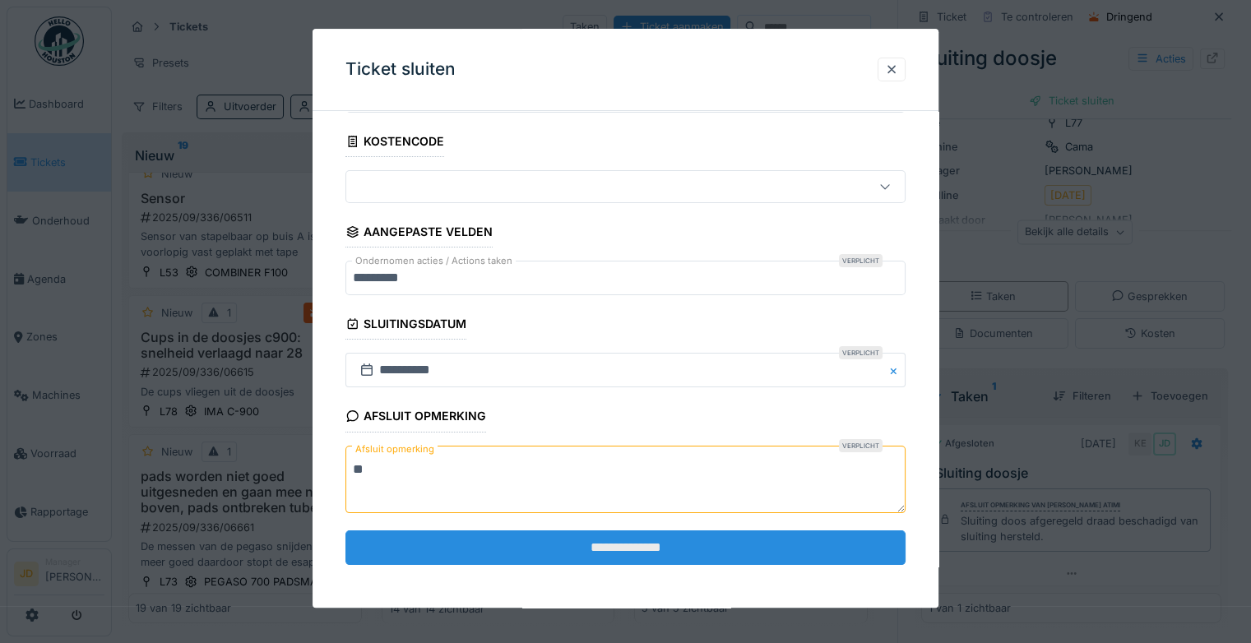
type textarea "**"
click at [510, 555] on input "**********" at bounding box center [626, 548] width 560 height 35
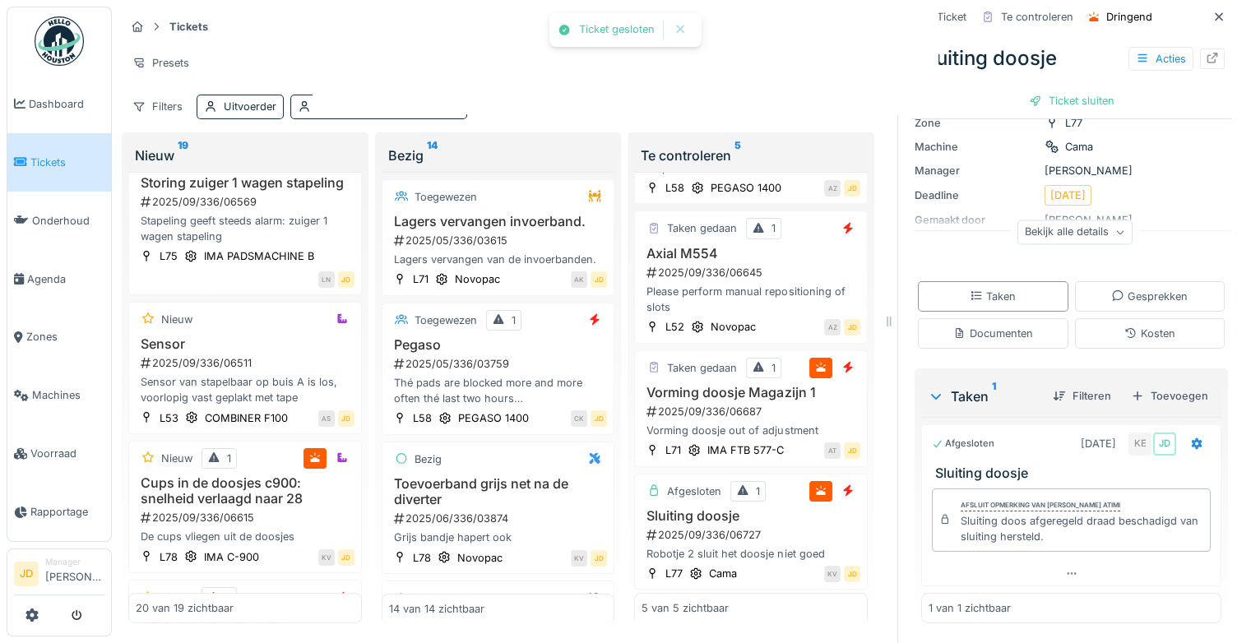
scroll to position [1553, 0]
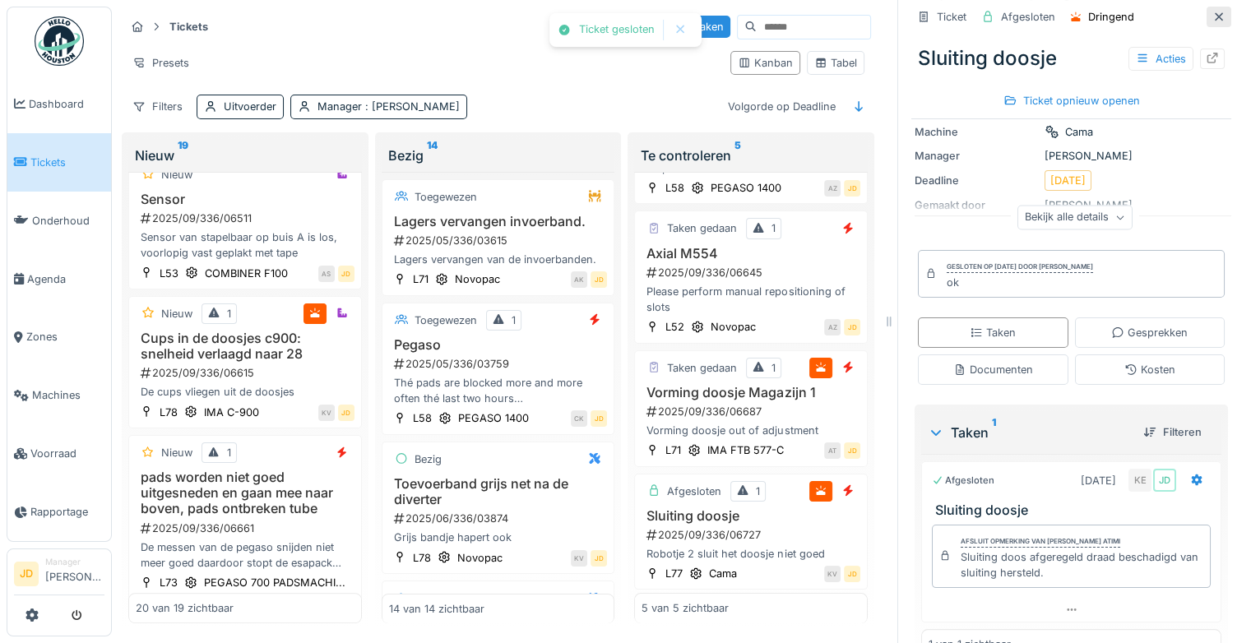
click at [1213, 12] on icon at bounding box center [1219, 17] width 13 height 11
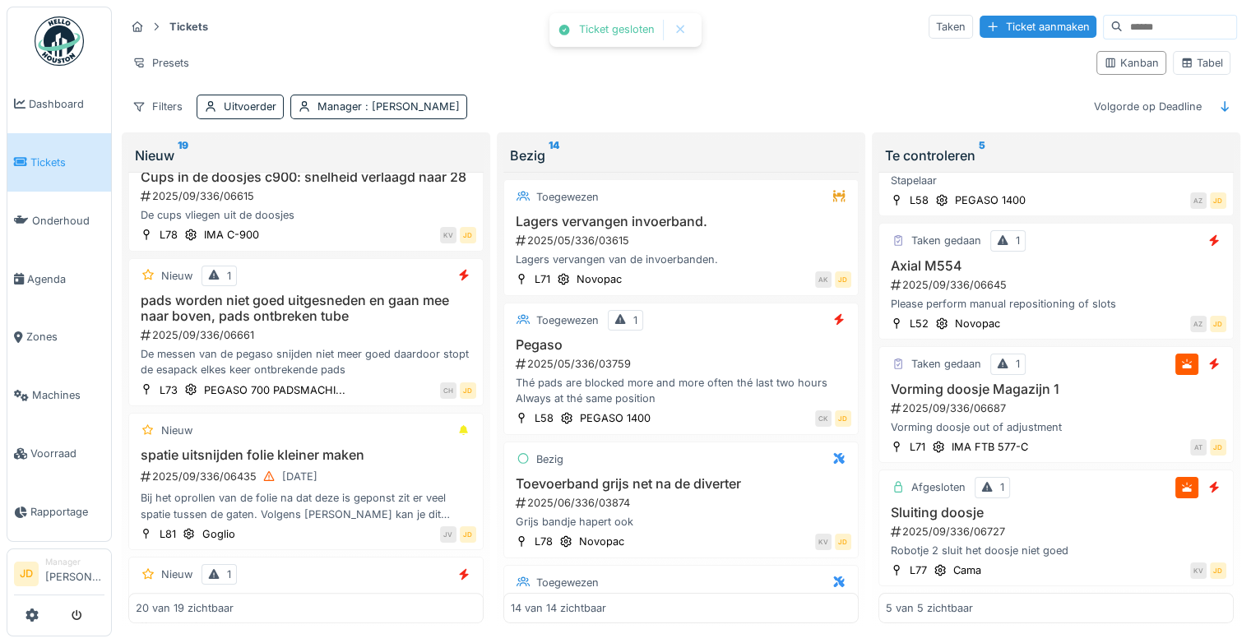
scroll to position [1371, 0]
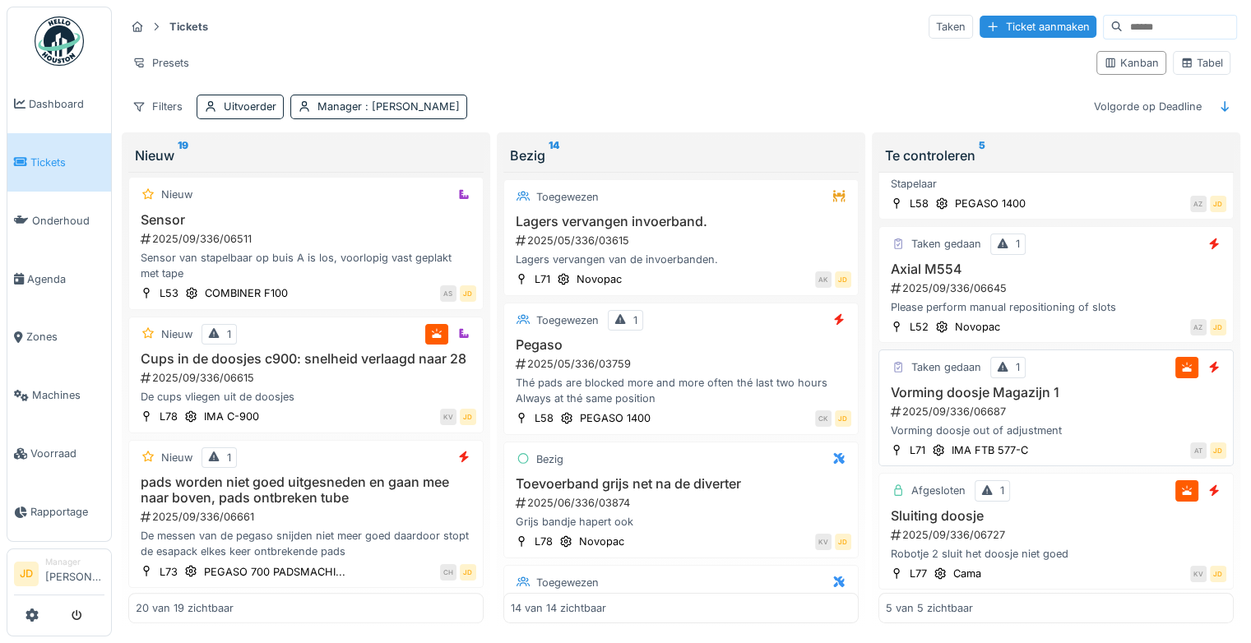
click at [1101, 404] on div "2025/09/336/06687" at bounding box center [1057, 412] width 337 height 16
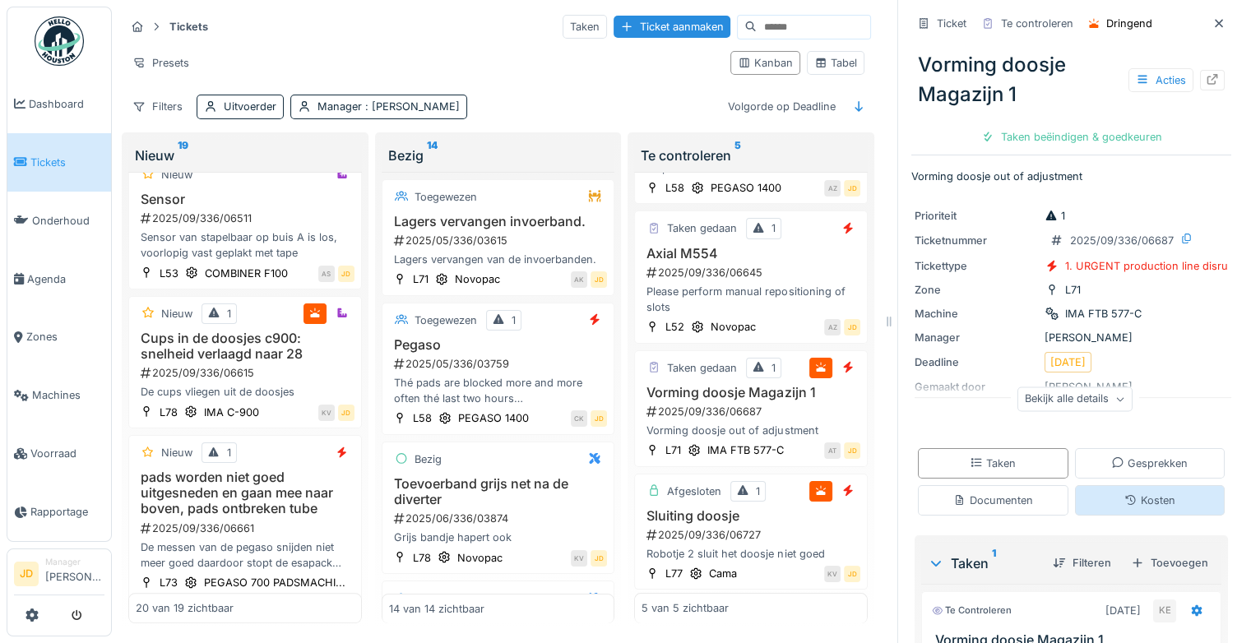
scroll to position [245, 0]
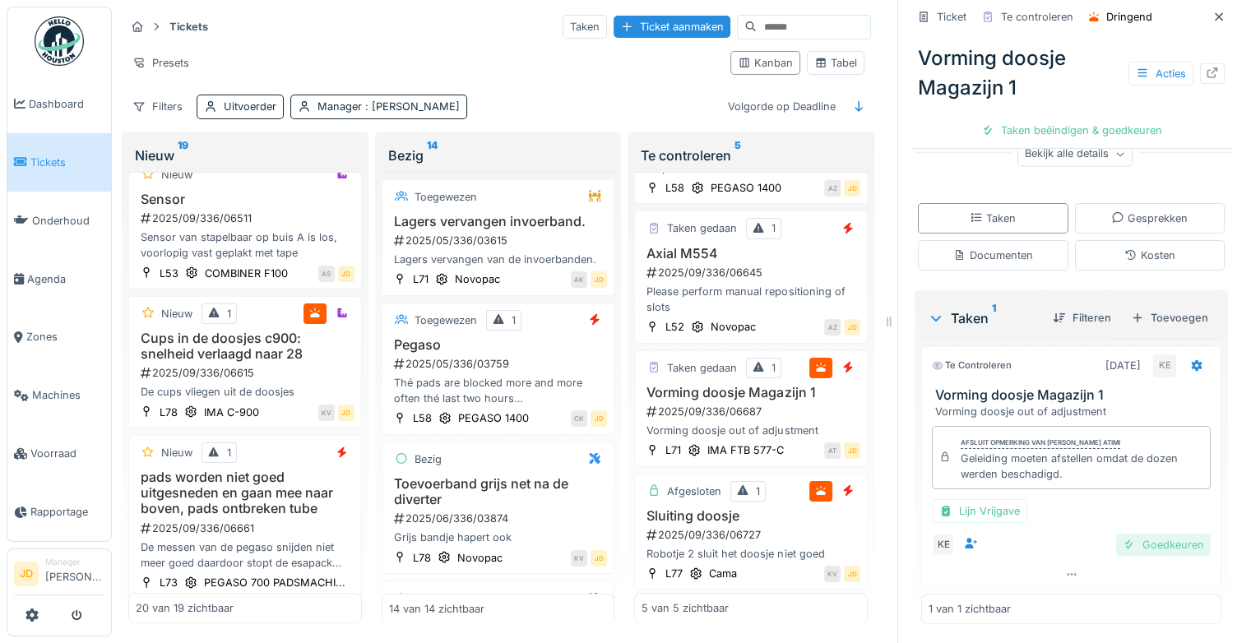
click at [1116, 534] on div "Goedkeuren" at bounding box center [1163, 545] width 95 height 22
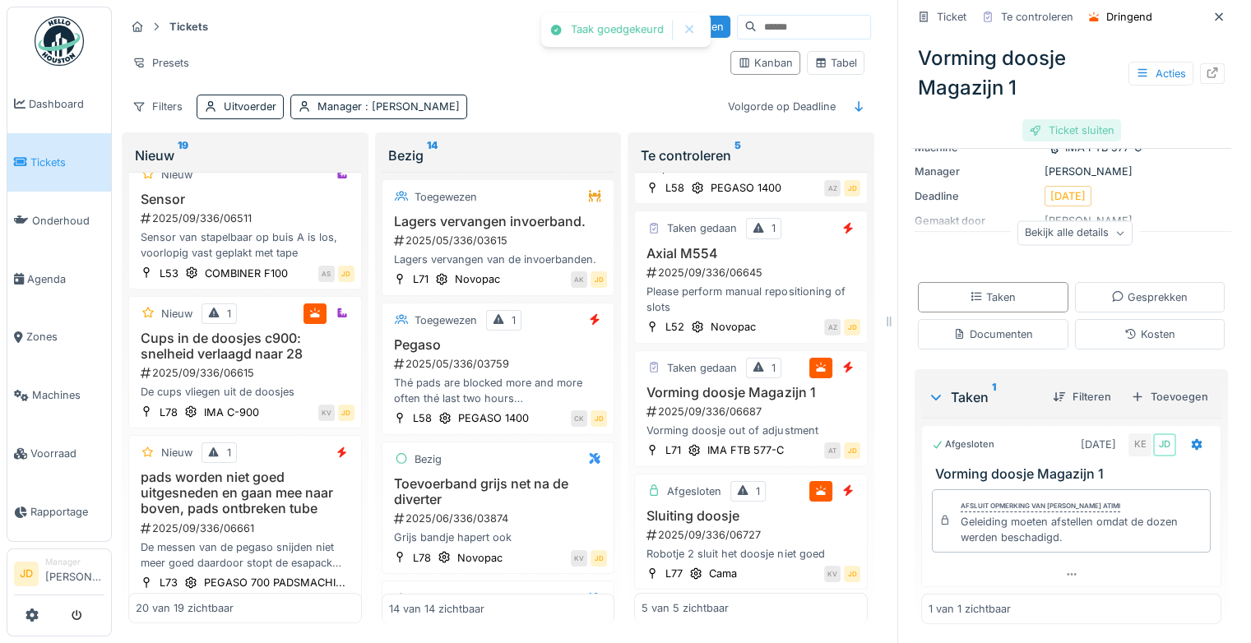
click at [1083, 119] on div "Ticket sluiten" at bounding box center [1072, 130] width 99 height 22
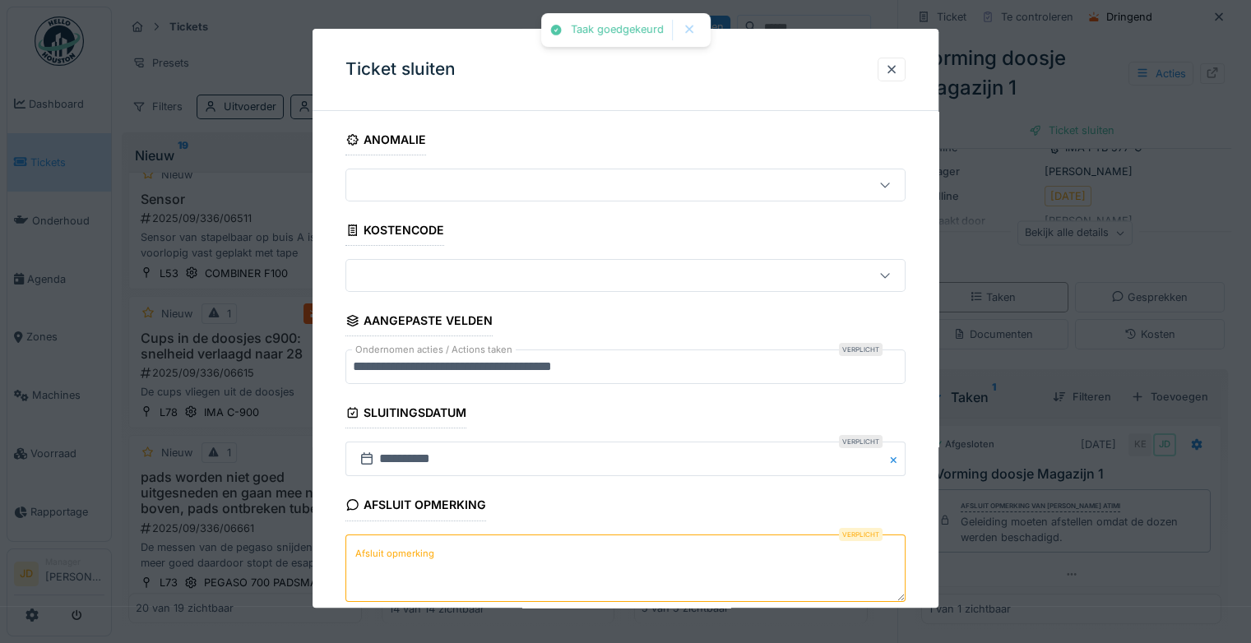
click at [475, 569] on textarea "Afsluit opmerking" at bounding box center [626, 568] width 560 height 67
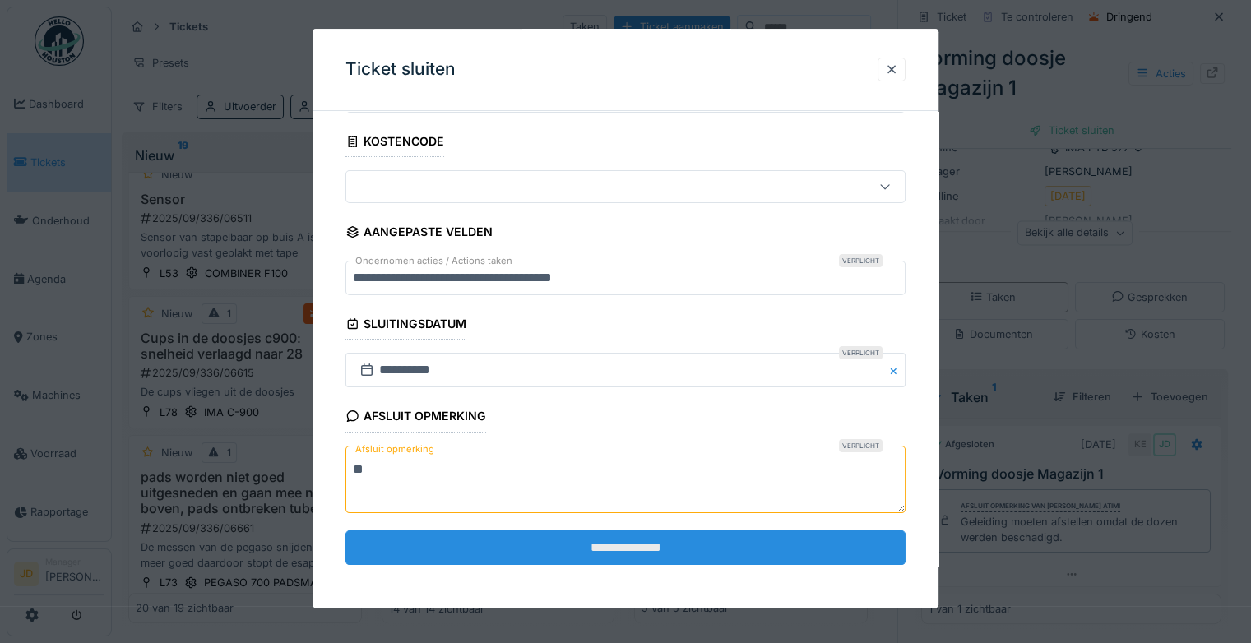
type textarea "**"
click at [535, 541] on input "**********" at bounding box center [626, 548] width 560 height 35
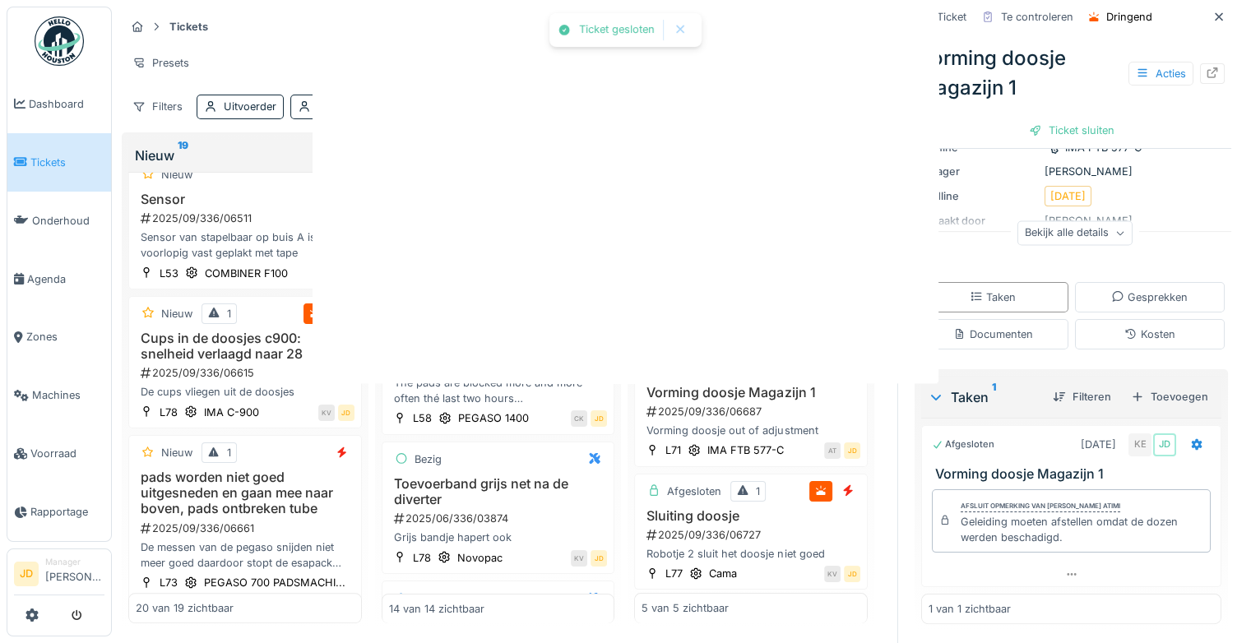
scroll to position [0, 0]
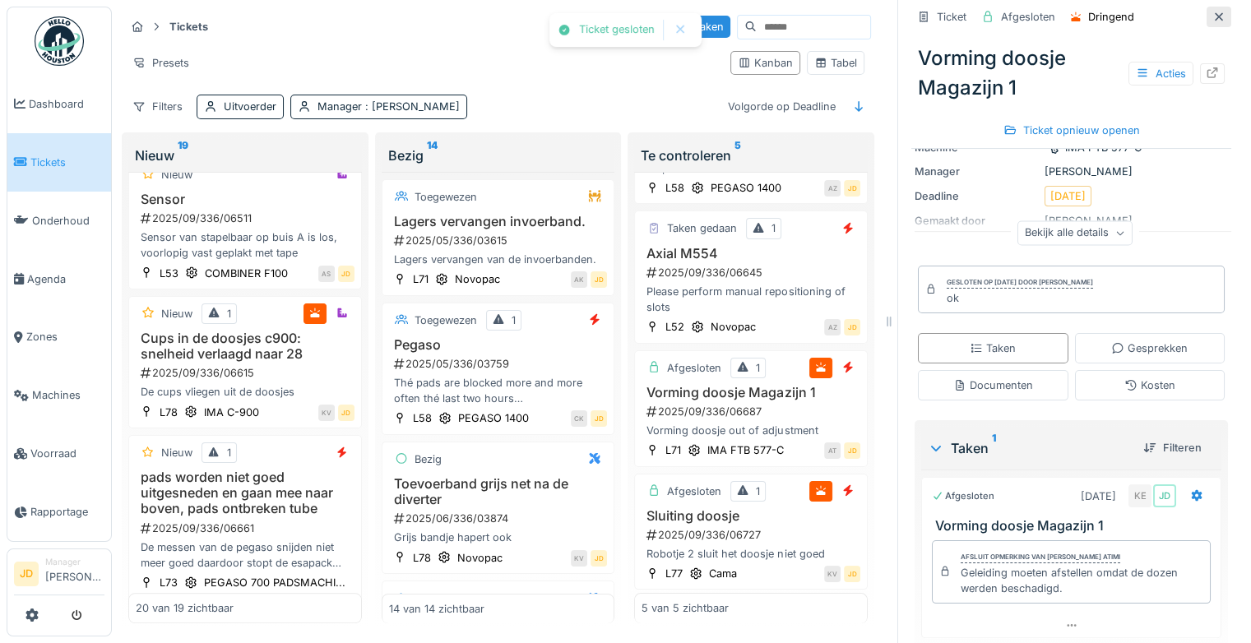
click at [1213, 12] on icon at bounding box center [1219, 17] width 13 height 11
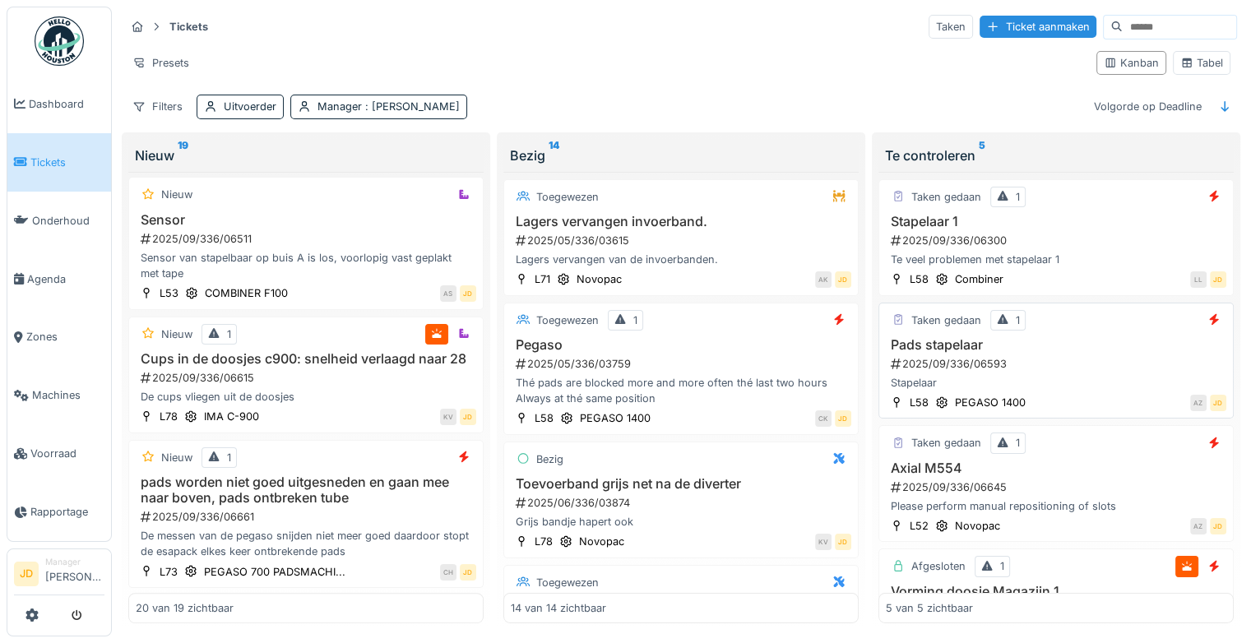
click at [1073, 356] on div "2025/09/336/06593" at bounding box center [1057, 364] width 337 height 16
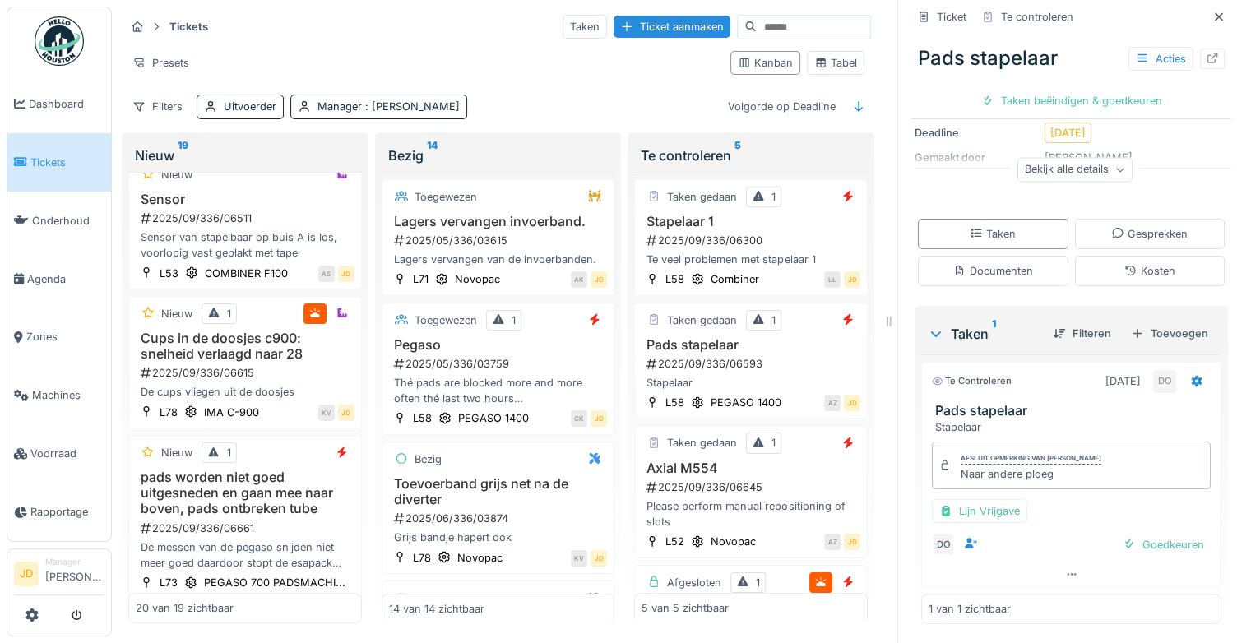
scroll to position [197, 0]
click at [1116, 536] on div "Goedkeuren" at bounding box center [1163, 547] width 95 height 22
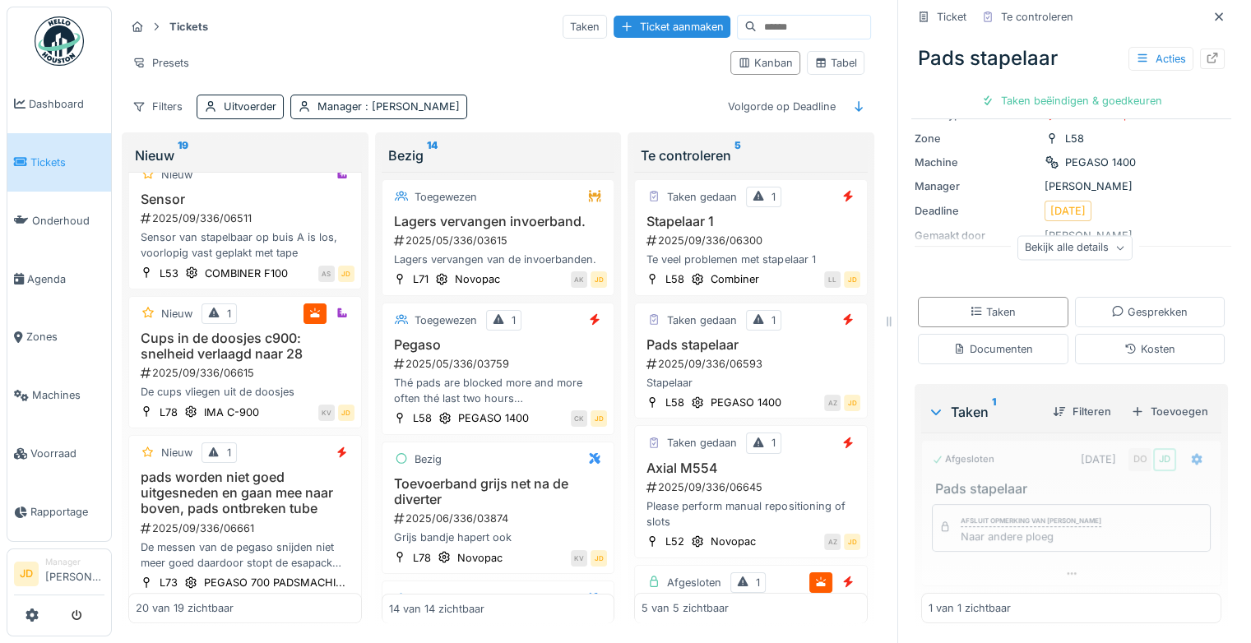
scroll to position [121, 0]
click at [1053, 90] on div "Ticket sluiten" at bounding box center [1072, 101] width 99 height 22
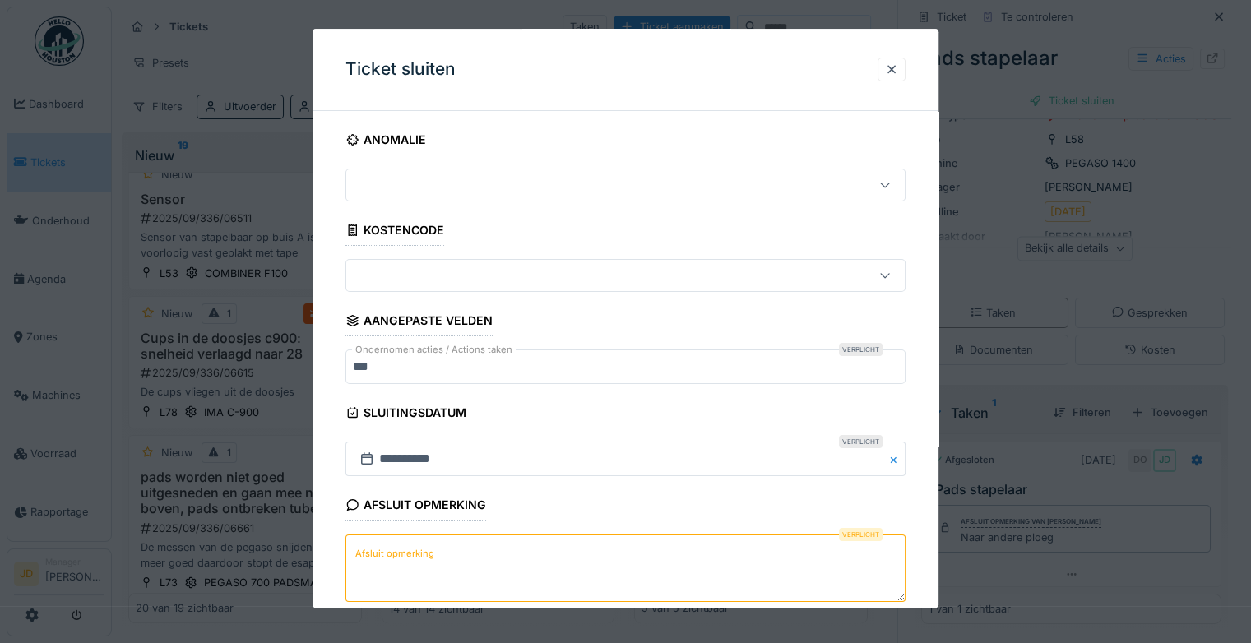
click at [529, 559] on textarea "Afsluit opmerking" at bounding box center [626, 568] width 560 height 67
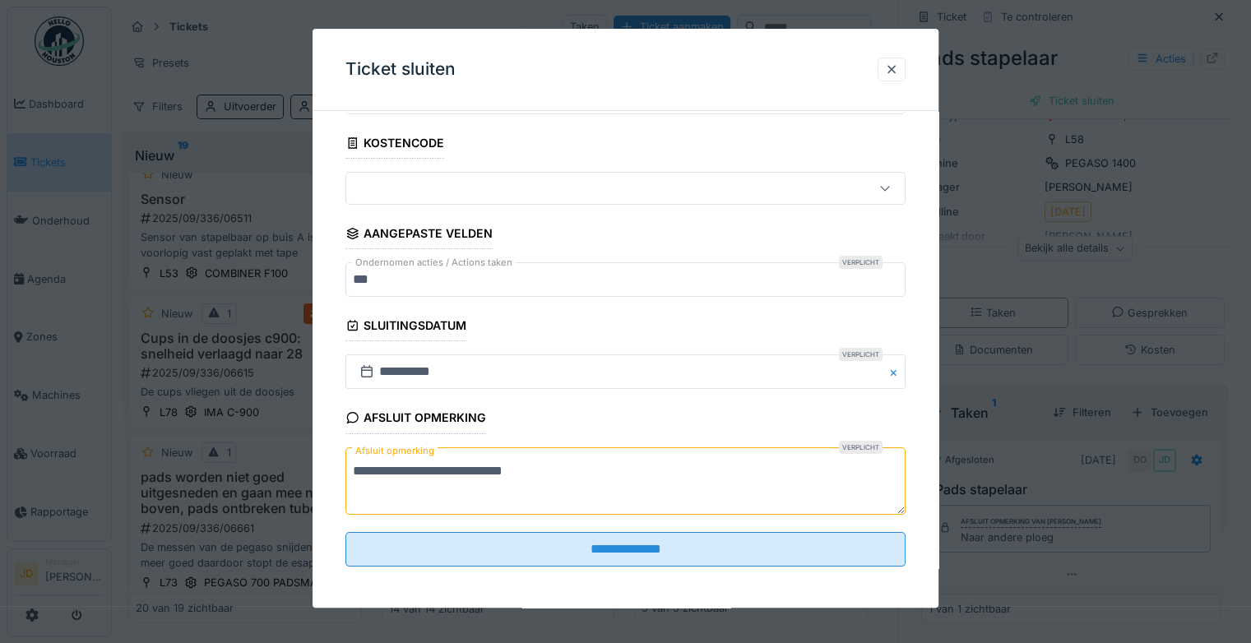
scroll to position [89, 0]
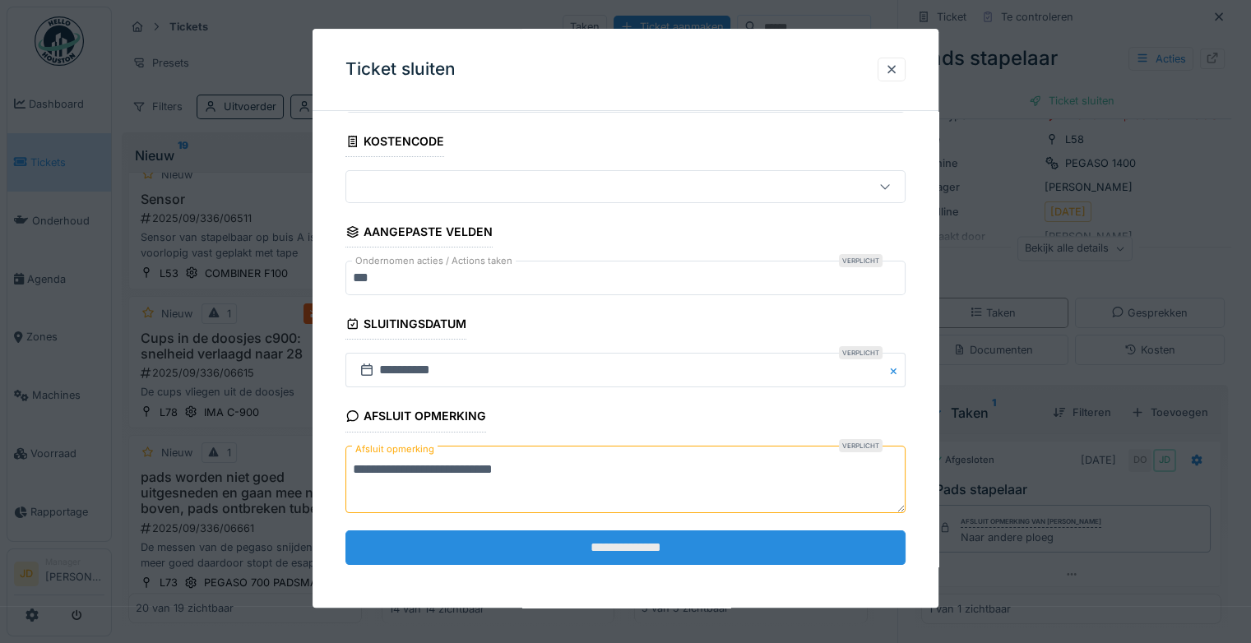
type textarea "**********"
click at [616, 545] on input "**********" at bounding box center [626, 548] width 560 height 35
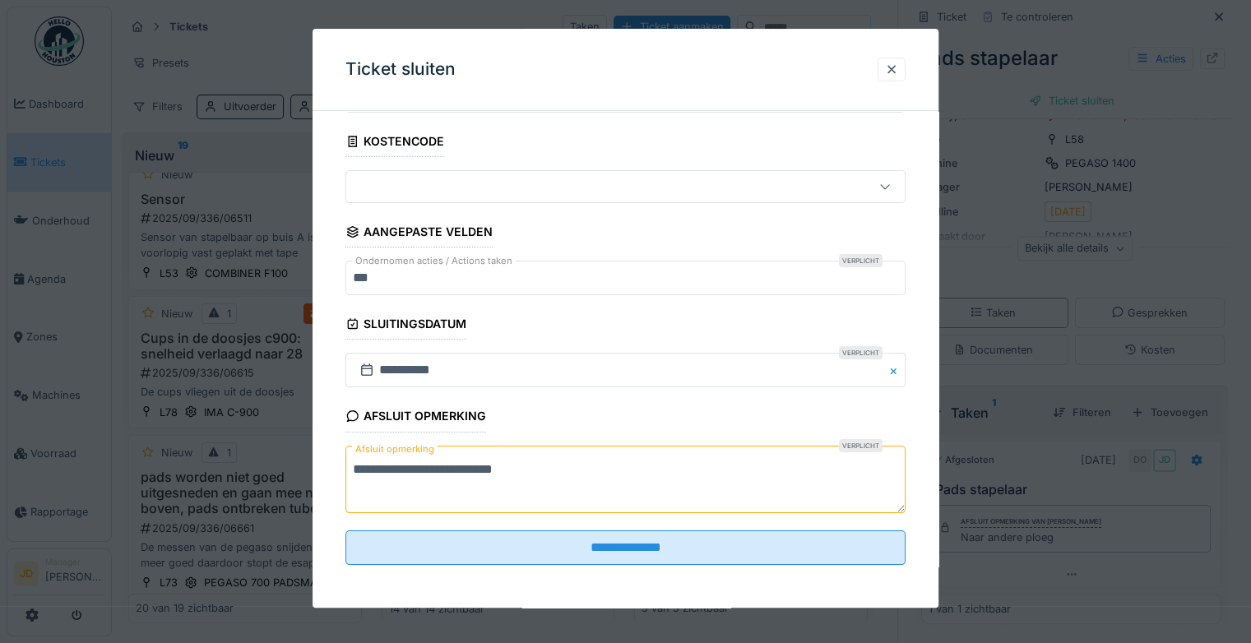
scroll to position [0, 0]
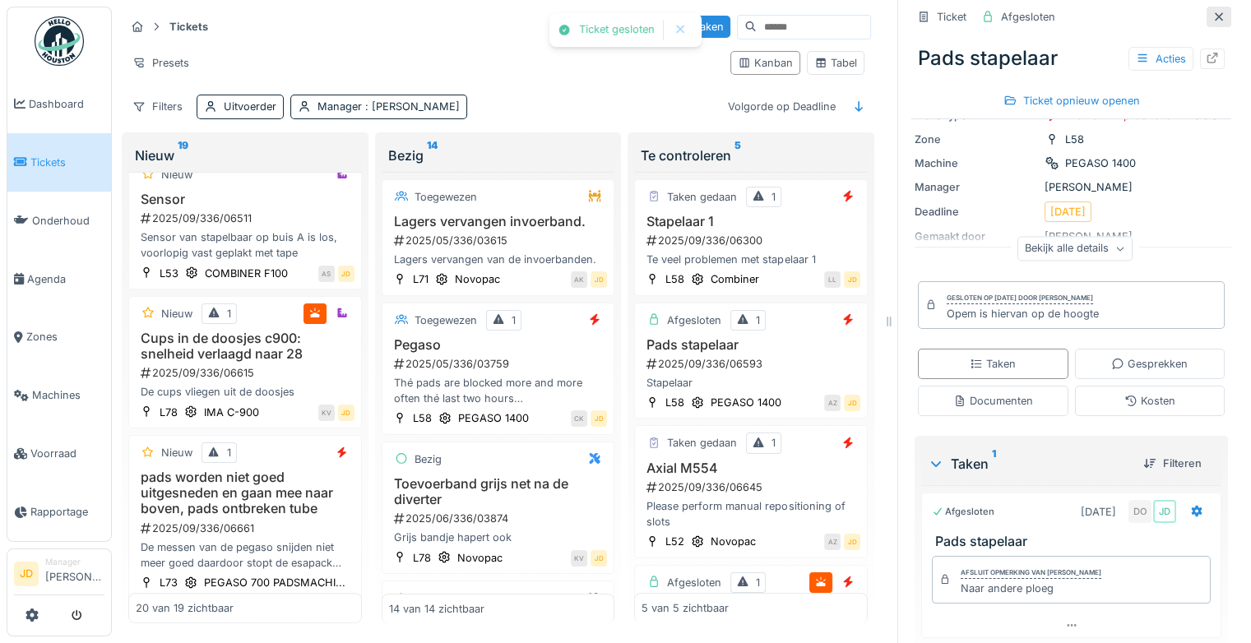
click at [1213, 9] on div at bounding box center [1219, 17] width 13 height 16
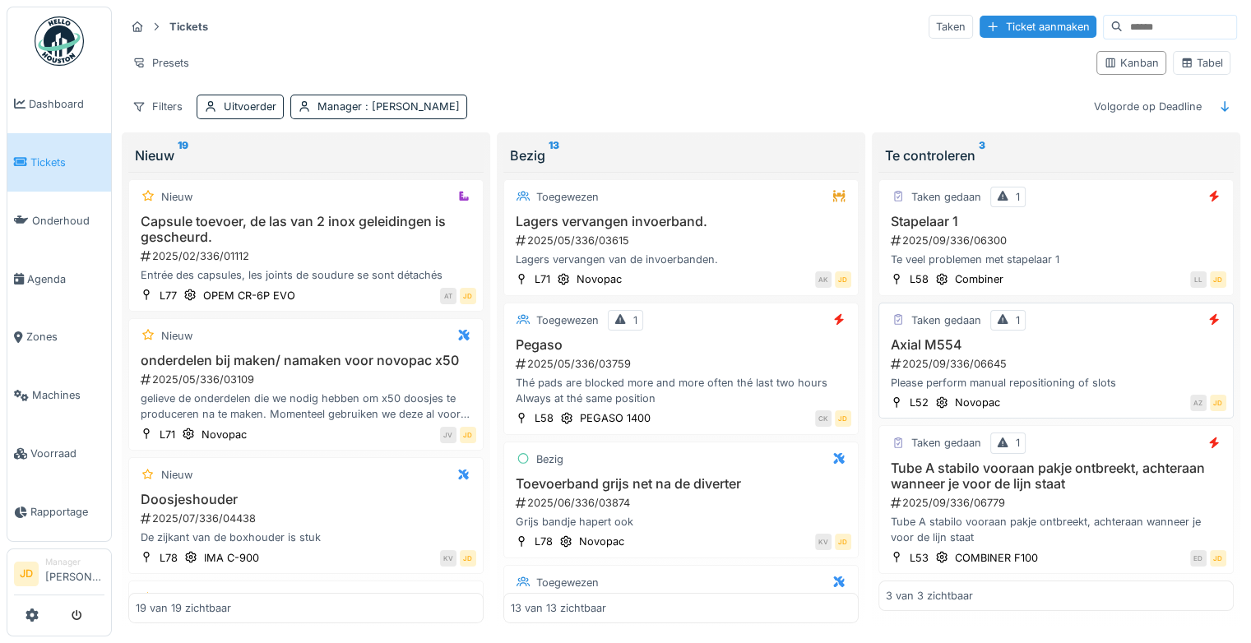
scroll to position [12, 0]
click at [1119, 478] on div "Tube A stabilo vooraan pakje ontbreekt, achteraan wanneer je voor de lijn staat…" at bounding box center [1056, 504] width 341 height 86
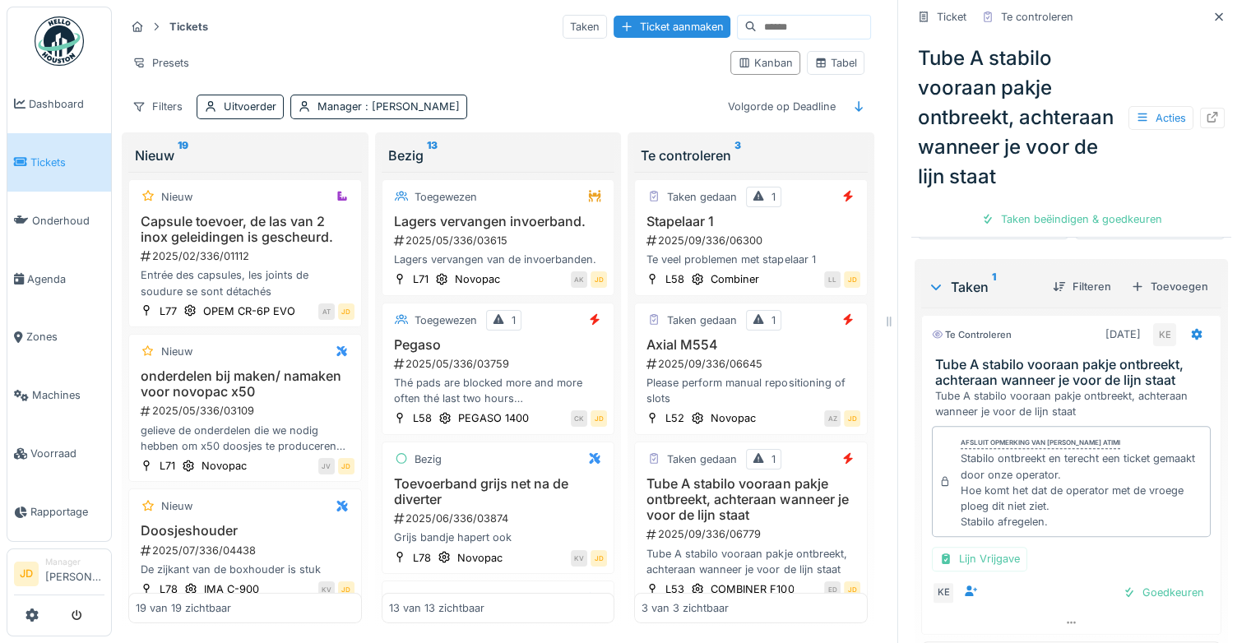
scroll to position [385, 0]
click at [1135, 577] on div "Goedkeuren" at bounding box center [1163, 588] width 95 height 22
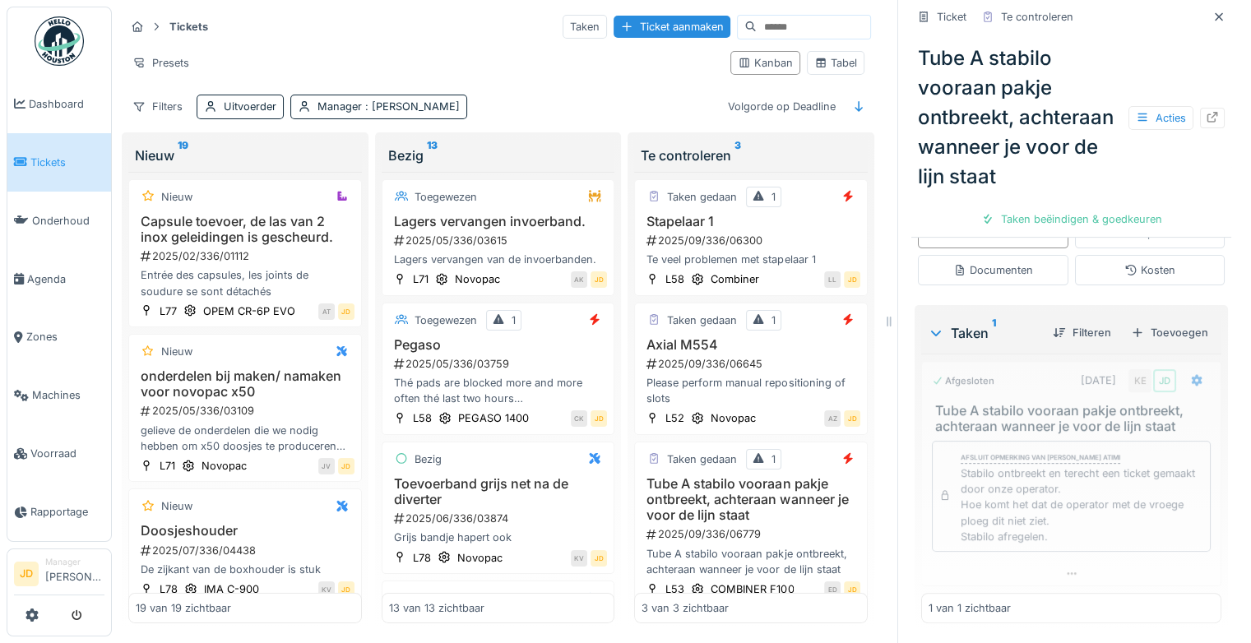
scroll to position [334, 0]
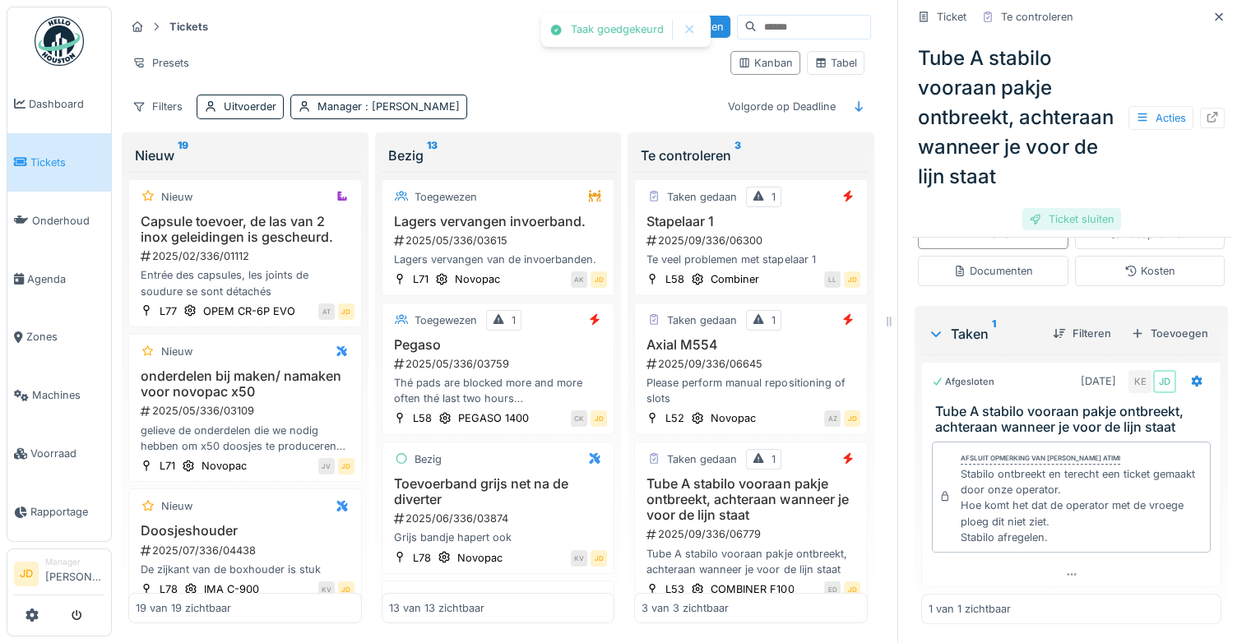
click at [1068, 208] on div "Ticket sluiten" at bounding box center [1072, 219] width 99 height 22
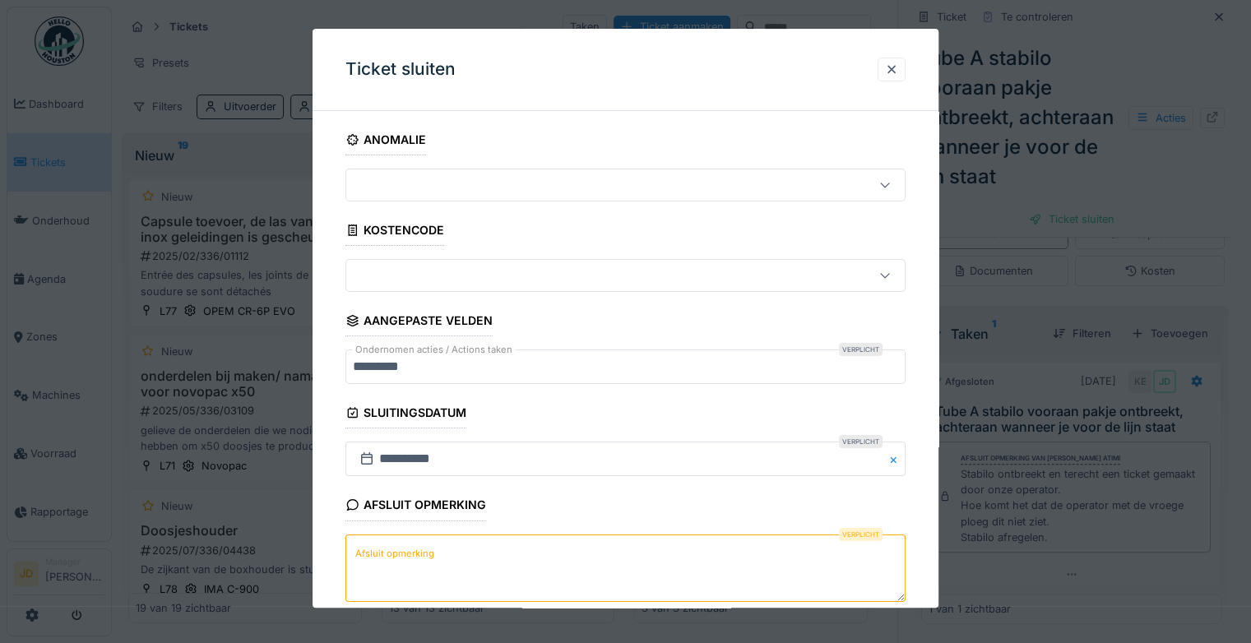
click at [610, 579] on textarea "Afsluit opmerking" at bounding box center [626, 568] width 560 height 67
type textarea "*"
click at [610, 579] on textarea "**********" at bounding box center [626, 568] width 560 height 67
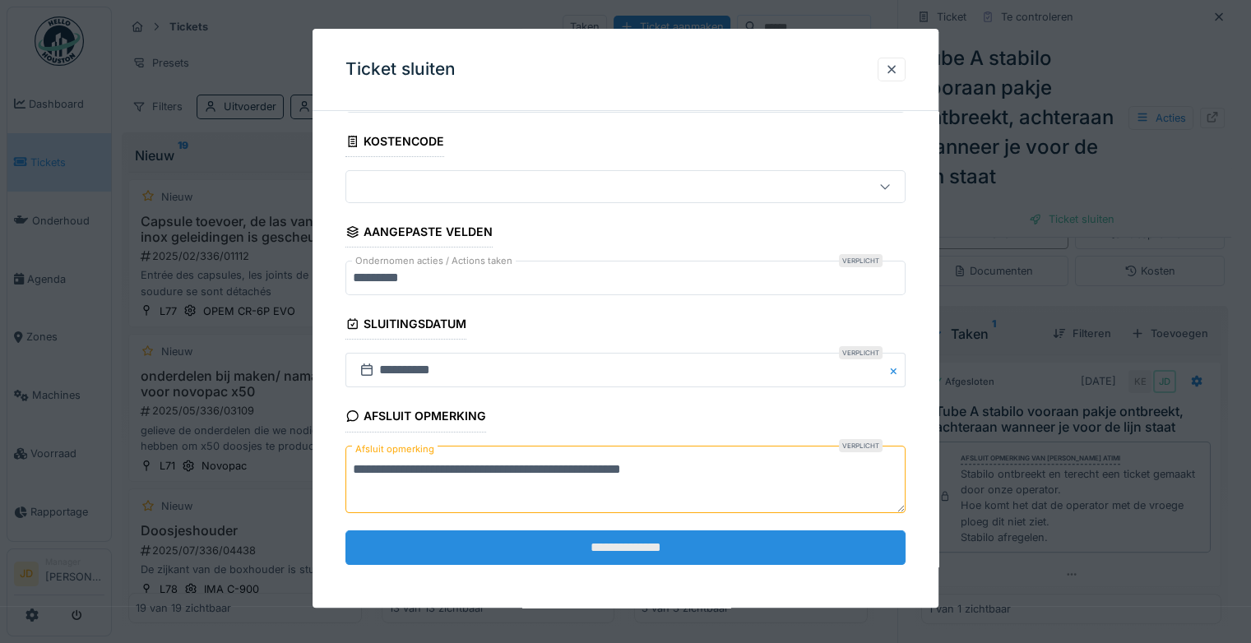
type textarea "**********"
click at [665, 548] on input "**********" at bounding box center [626, 548] width 560 height 35
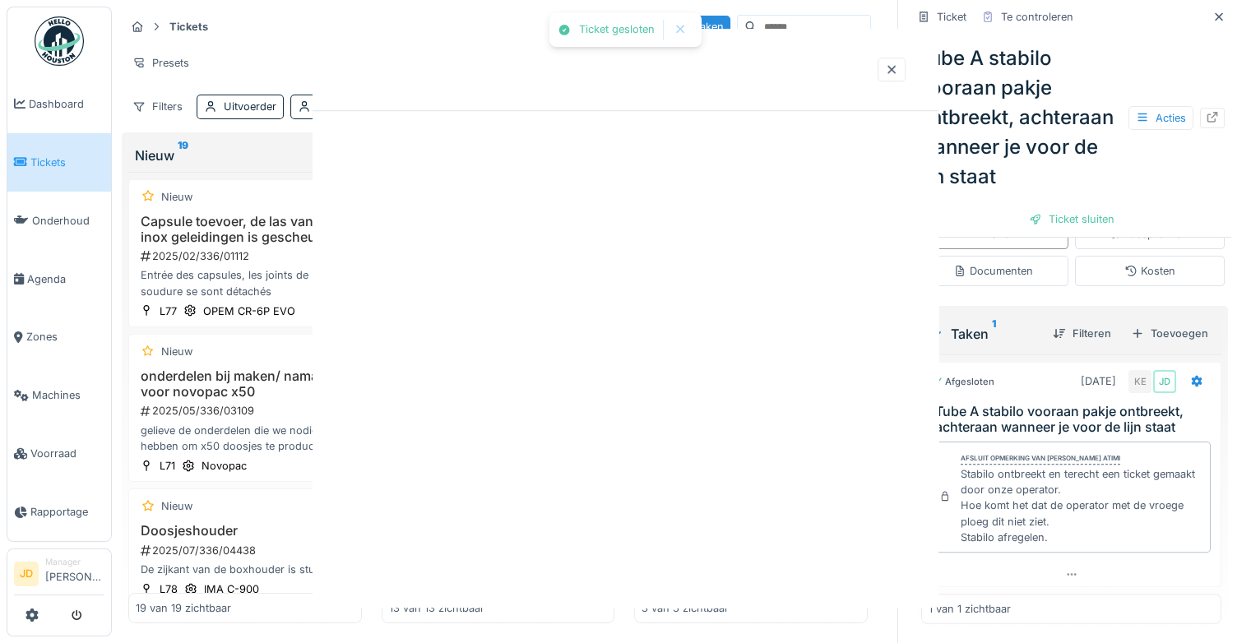
scroll to position [0, 0]
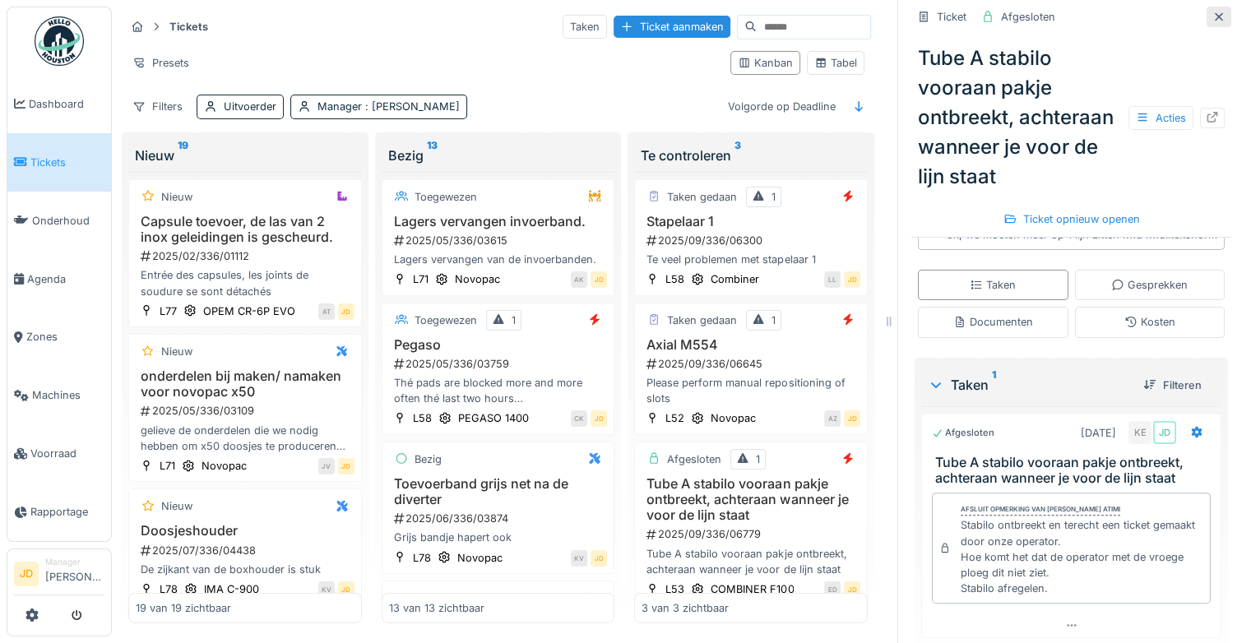
click at [1213, 12] on icon at bounding box center [1219, 17] width 13 height 11
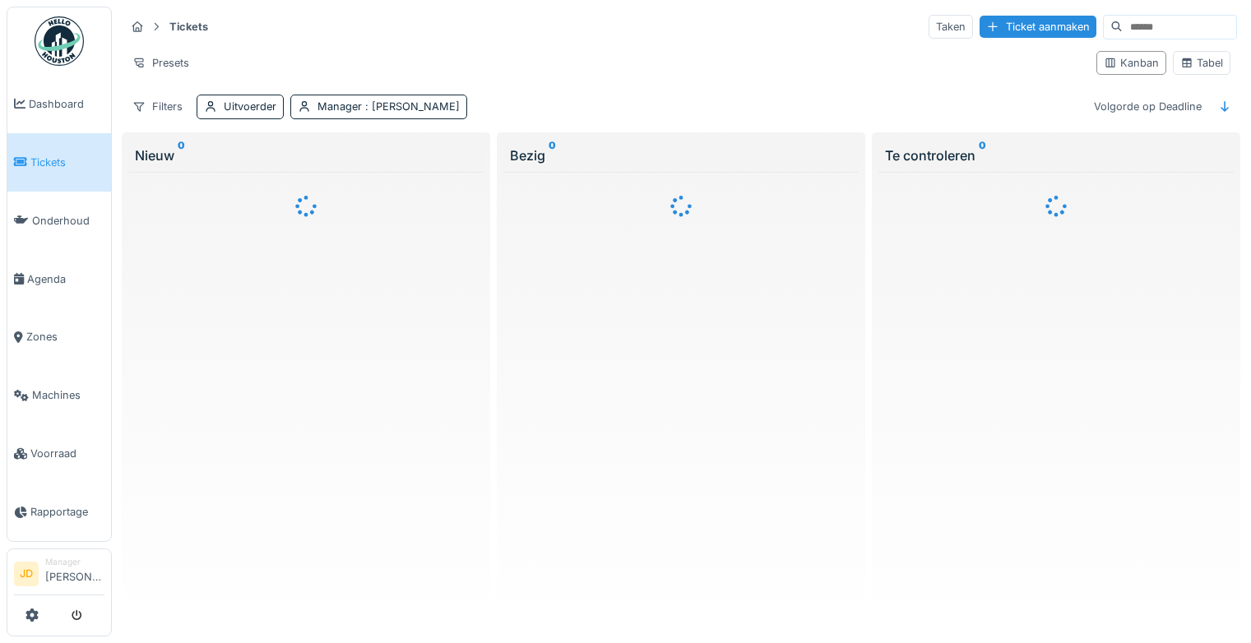
scroll to position [12, 0]
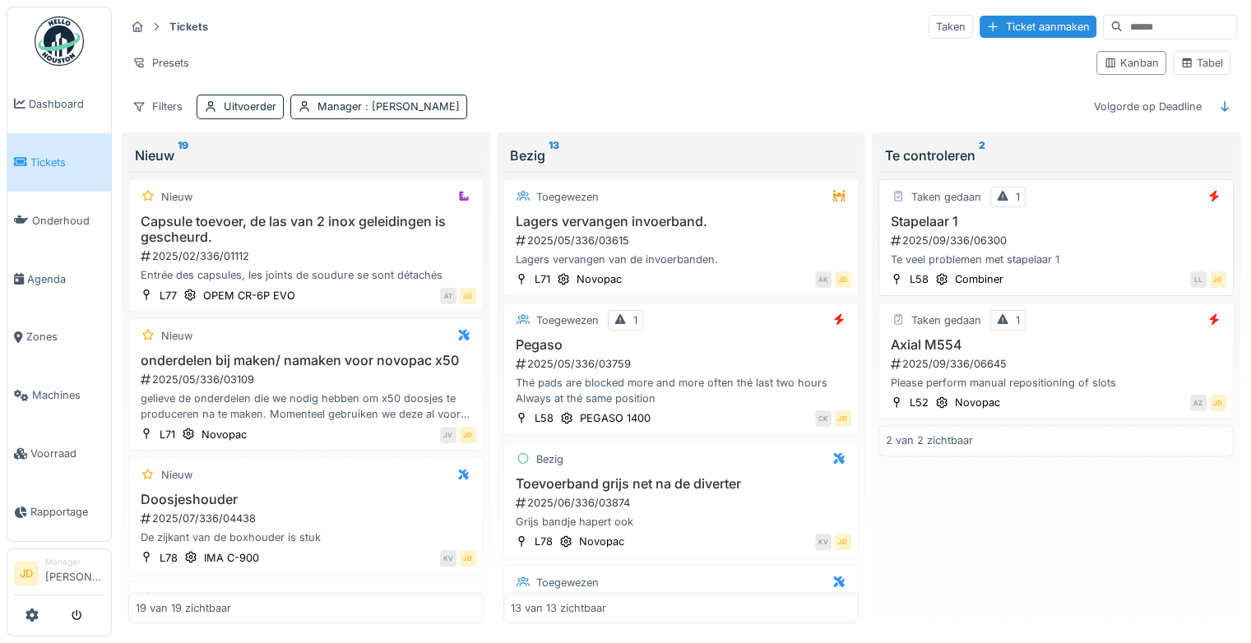
click at [1109, 234] on div "Stapelaar 1 2025/09/336/06300 Te veel problemen met stapelaar 1" at bounding box center [1056, 241] width 341 height 54
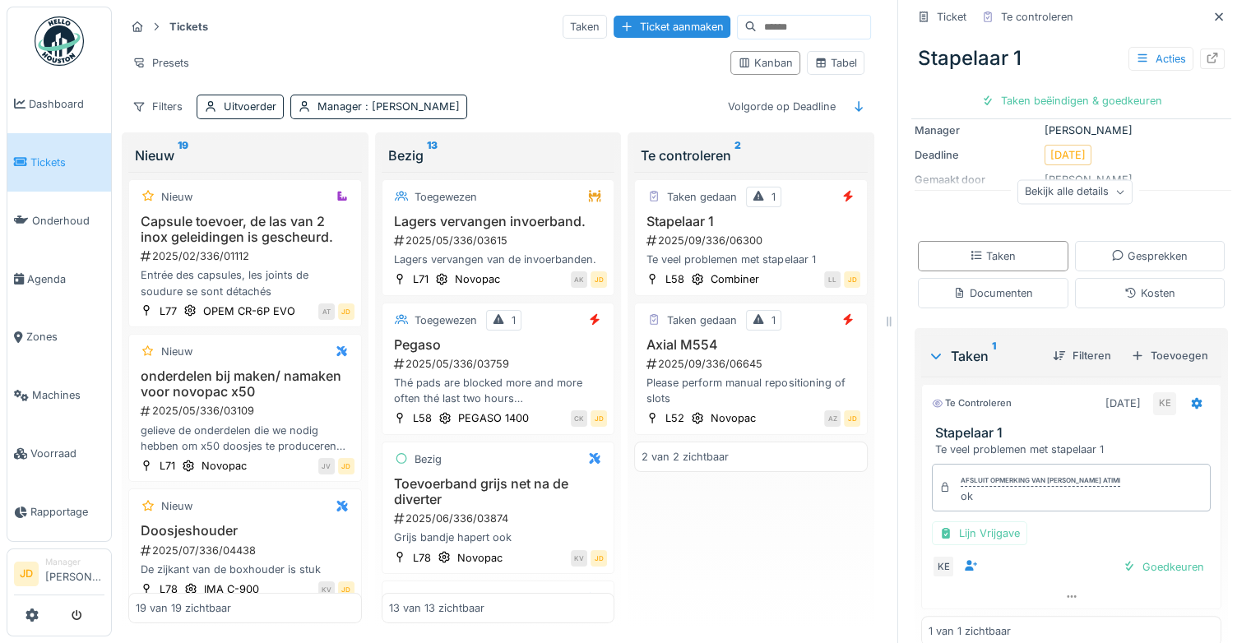
scroll to position [178, 0]
click at [1127, 556] on div "Goedkeuren" at bounding box center [1163, 567] width 95 height 22
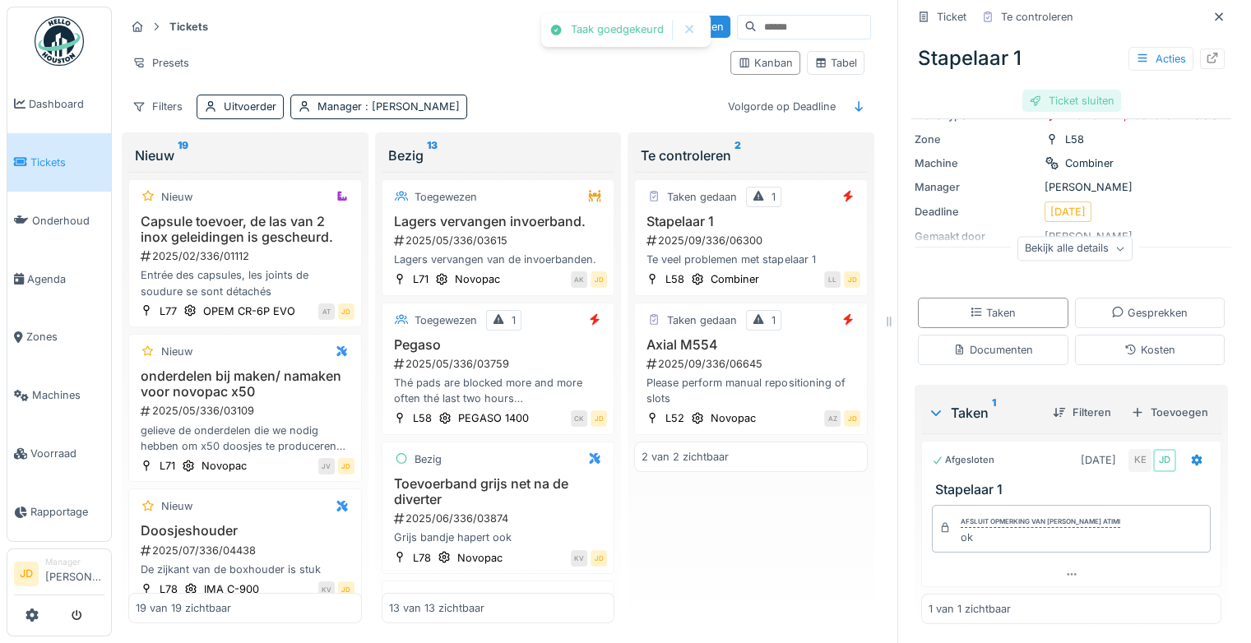
click at [1039, 97] on div "Ticket sluiten" at bounding box center [1072, 101] width 99 height 22
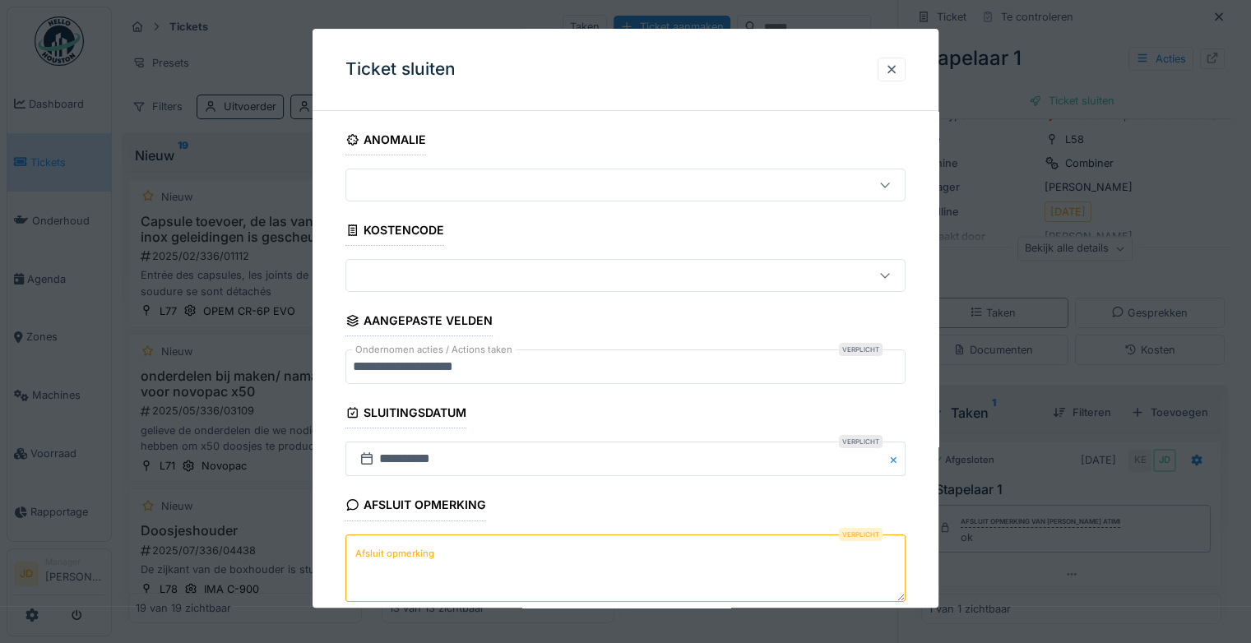
click at [489, 562] on textarea "Afsluit opmerking" at bounding box center [626, 568] width 560 height 67
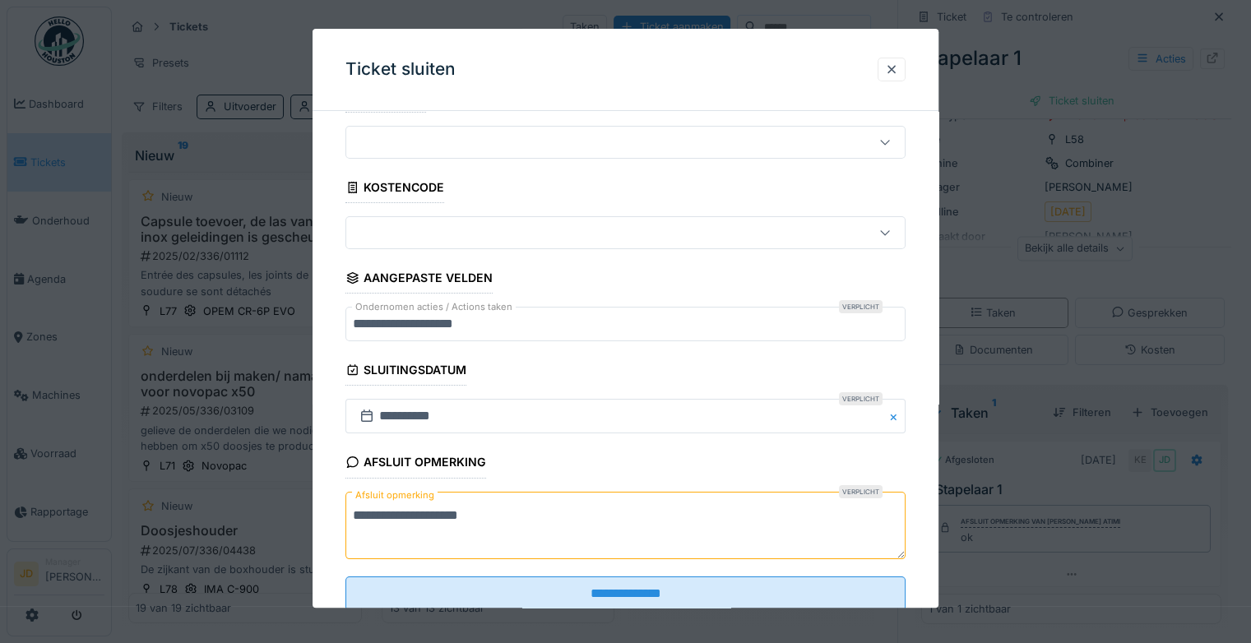
scroll to position [46, 0]
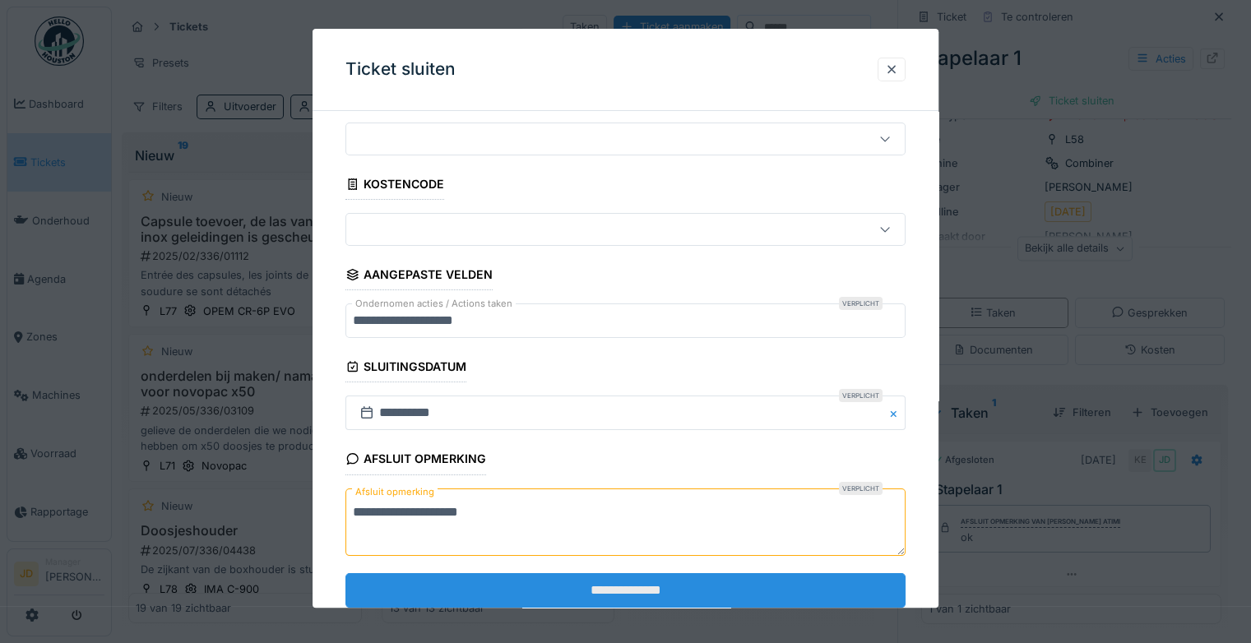
type textarea "**********"
click at [514, 573] on input "**********" at bounding box center [626, 590] width 560 height 35
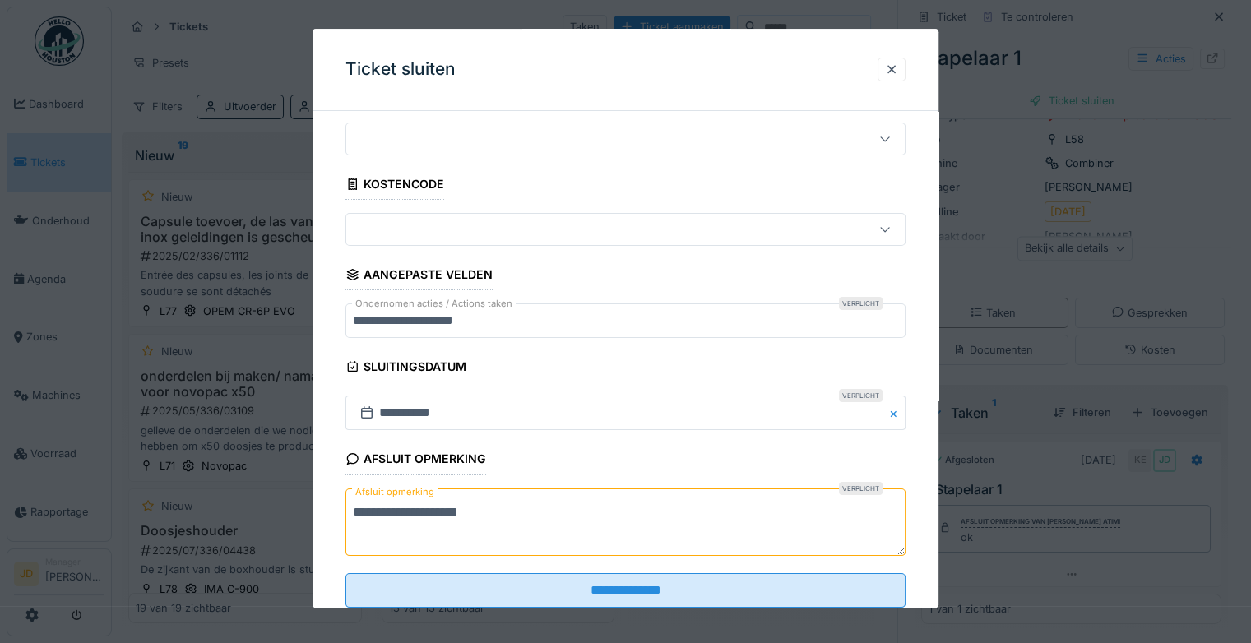
scroll to position [0, 0]
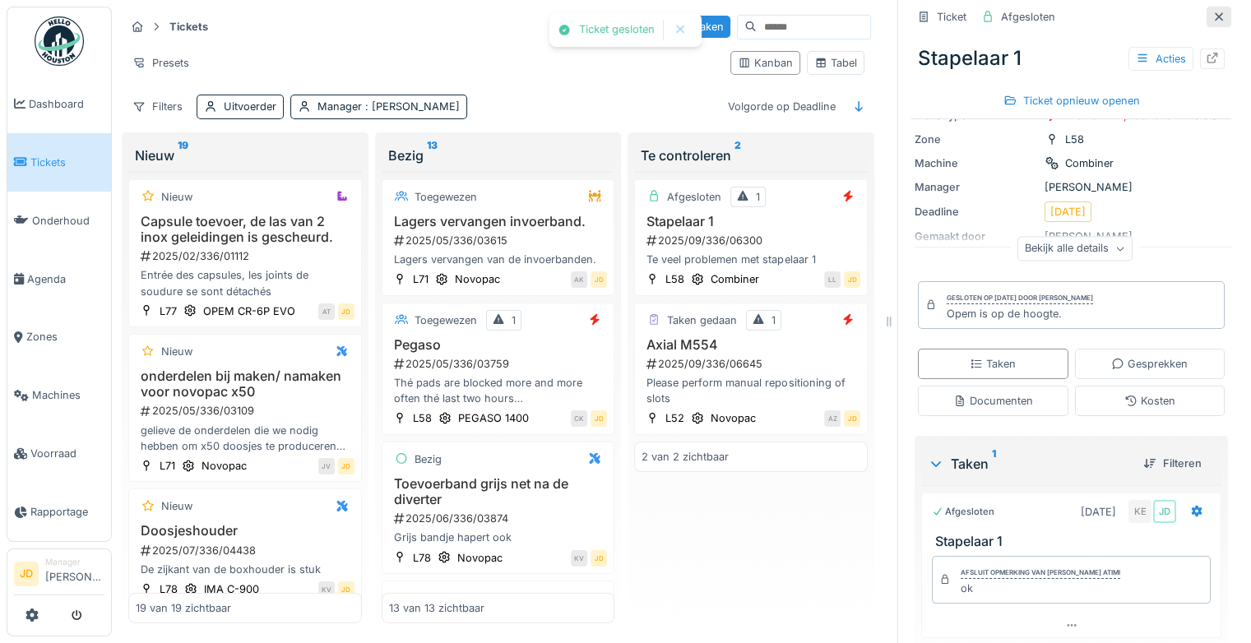
click at [1213, 11] on div at bounding box center [1219, 17] width 13 height 16
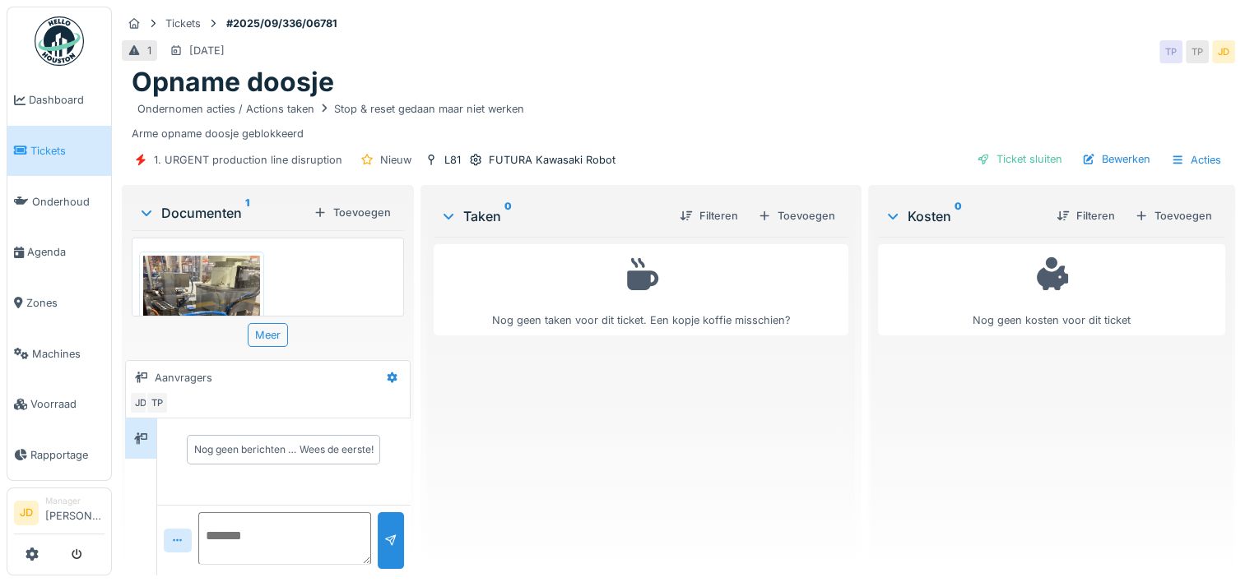
click at [211, 289] on img at bounding box center [201, 334] width 117 height 156
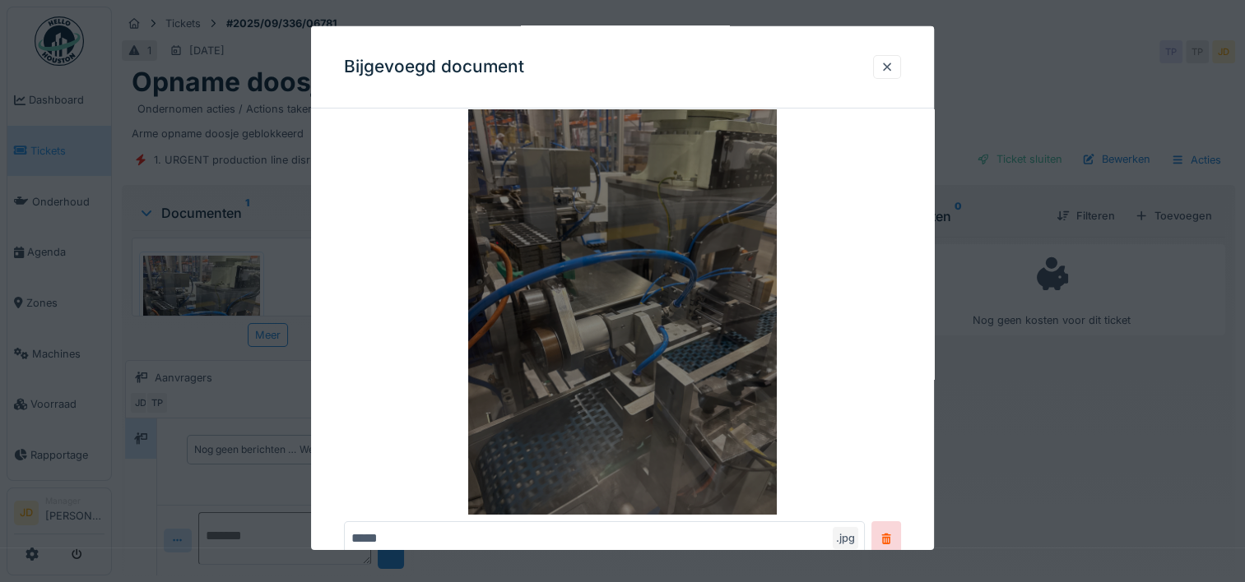
scroll to position [165, 0]
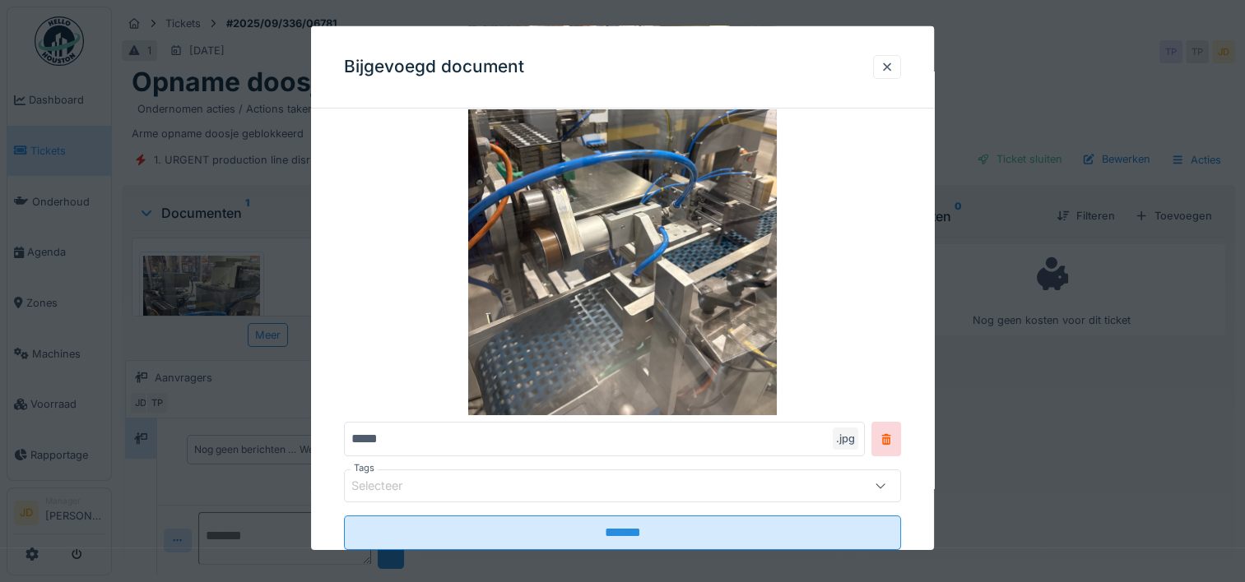
click at [1076, 480] on div at bounding box center [622, 291] width 1245 height 582
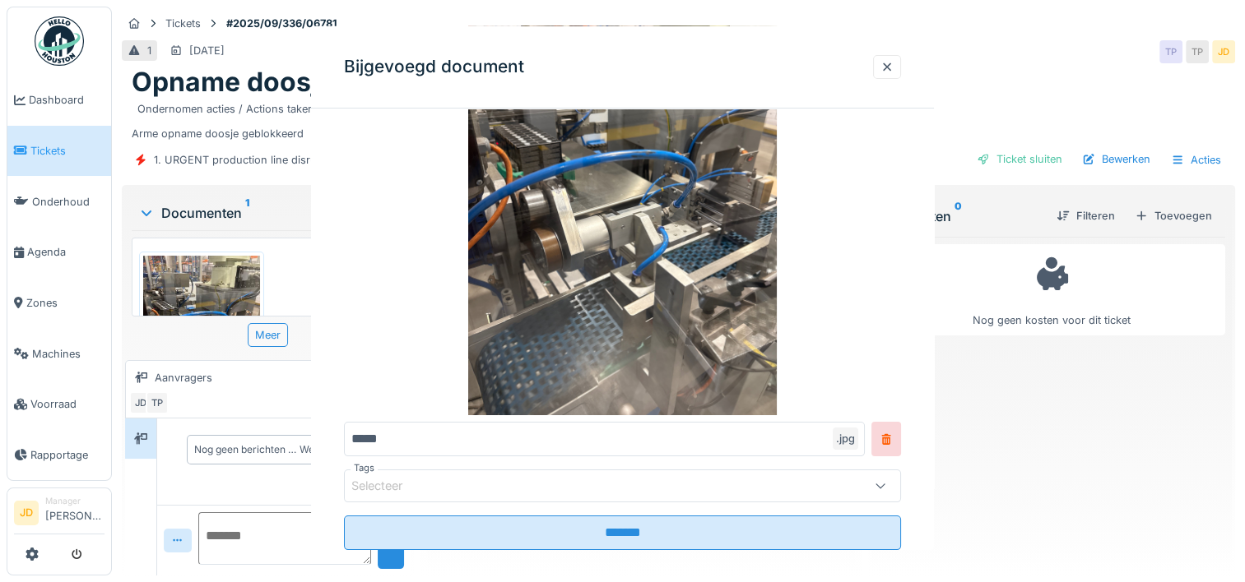
scroll to position [0, 0]
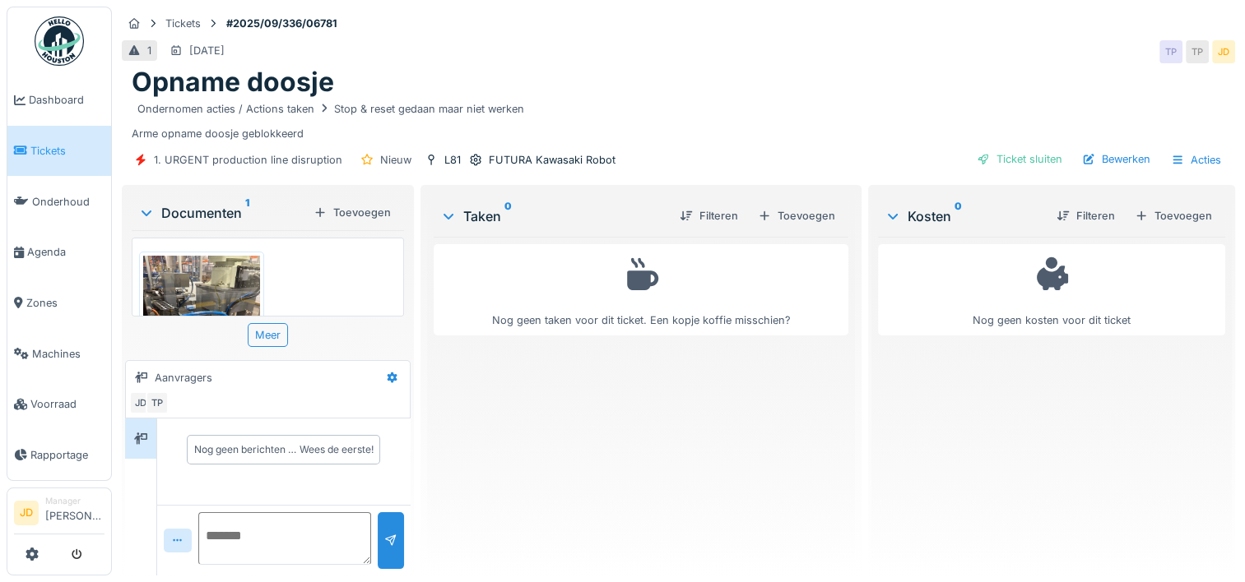
click at [194, 267] on img at bounding box center [201, 334] width 117 height 156
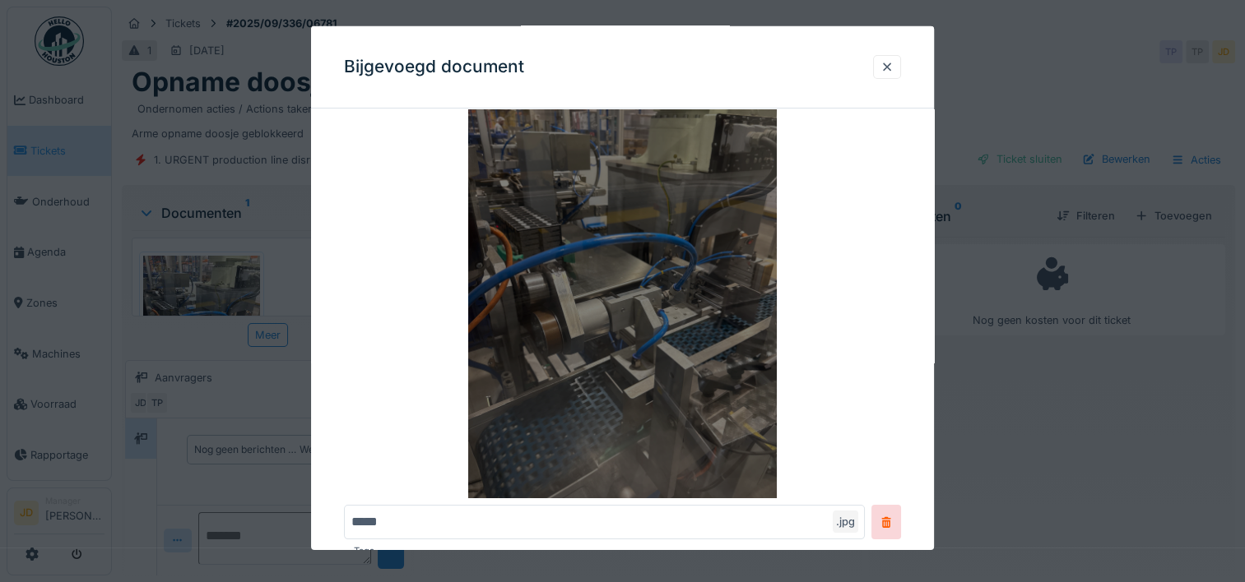
scroll to position [82, 0]
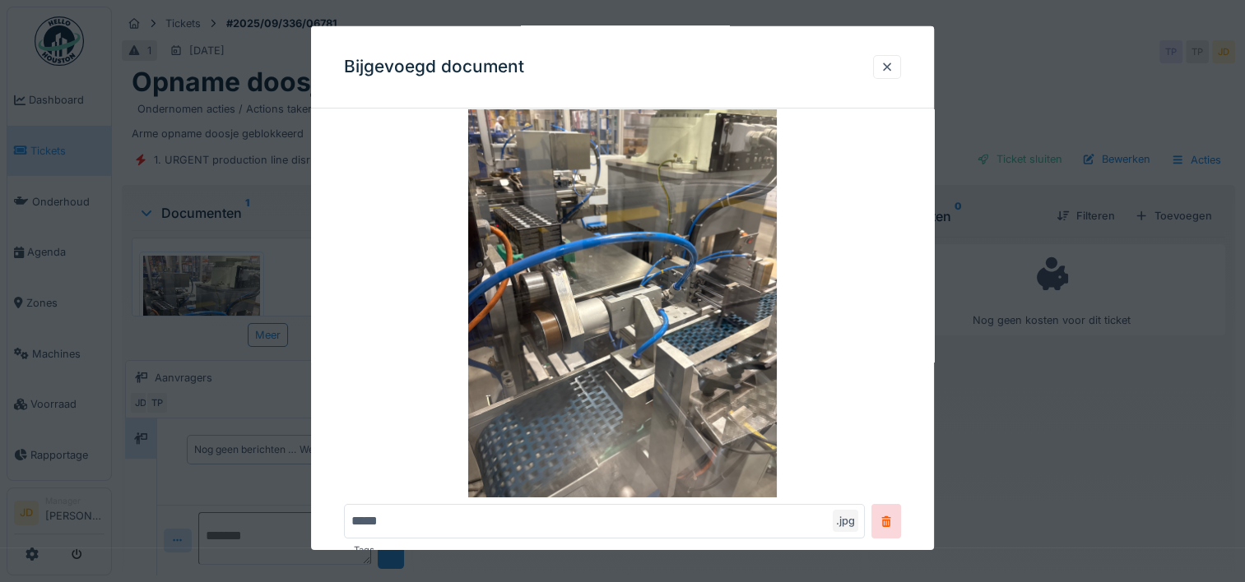
click at [1138, 424] on div at bounding box center [622, 291] width 1245 height 582
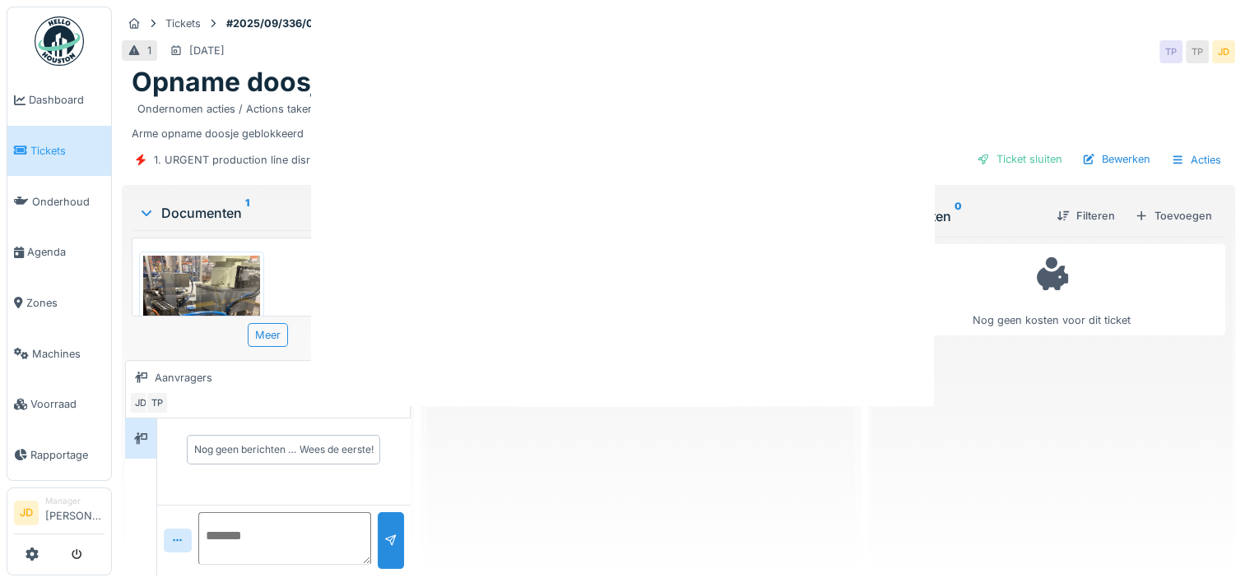
scroll to position [0, 0]
